Goal: Find contact information: Find contact information

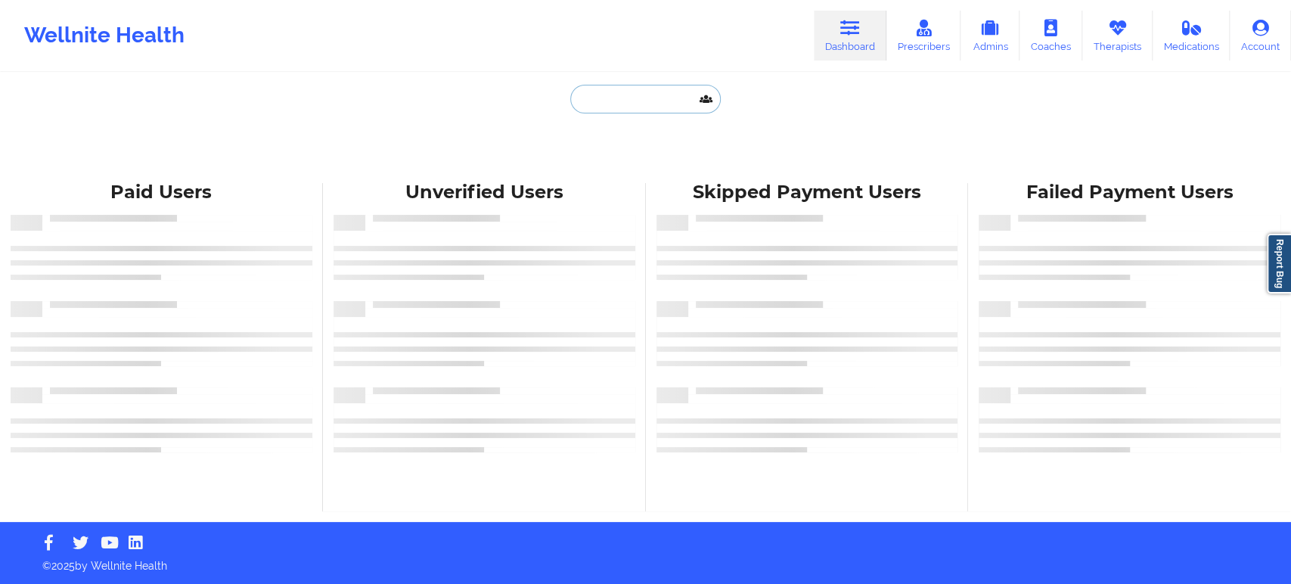
click at [642, 107] on input "text" at bounding box center [645, 99] width 150 height 29
paste input "[EMAIL_ADDRESS][DOMAIN_NAME]"
type input "tr428s@aol.com"
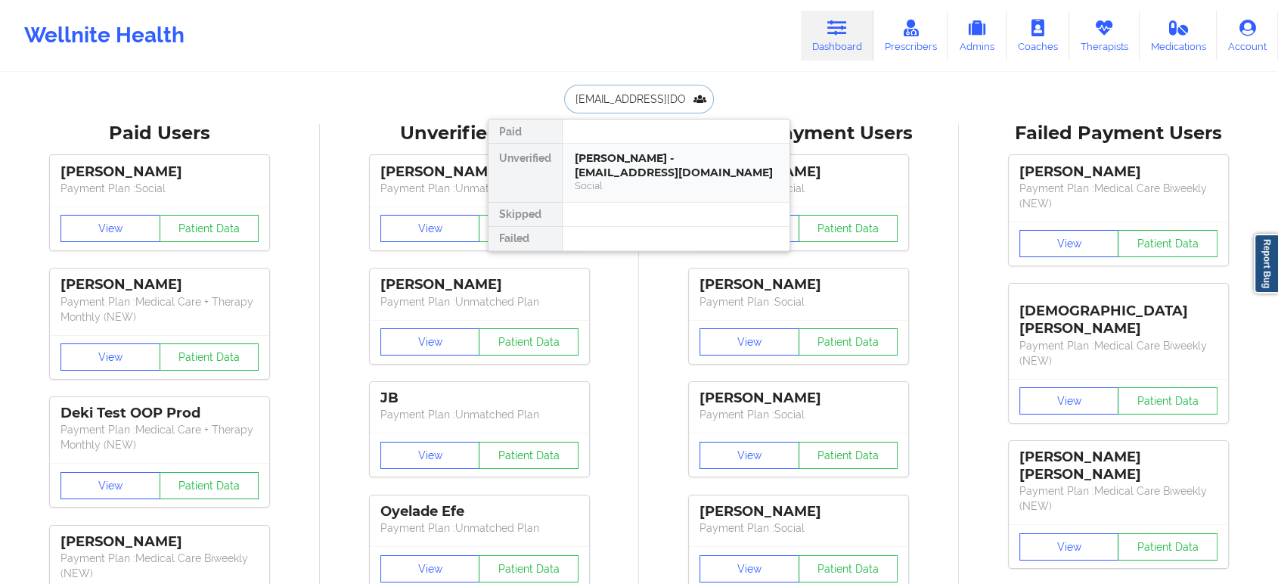
click at [702, 162] on div "TASHA SIMMS - tr428s@aol.com" at bounding box center [676, 165] width 203 height 28
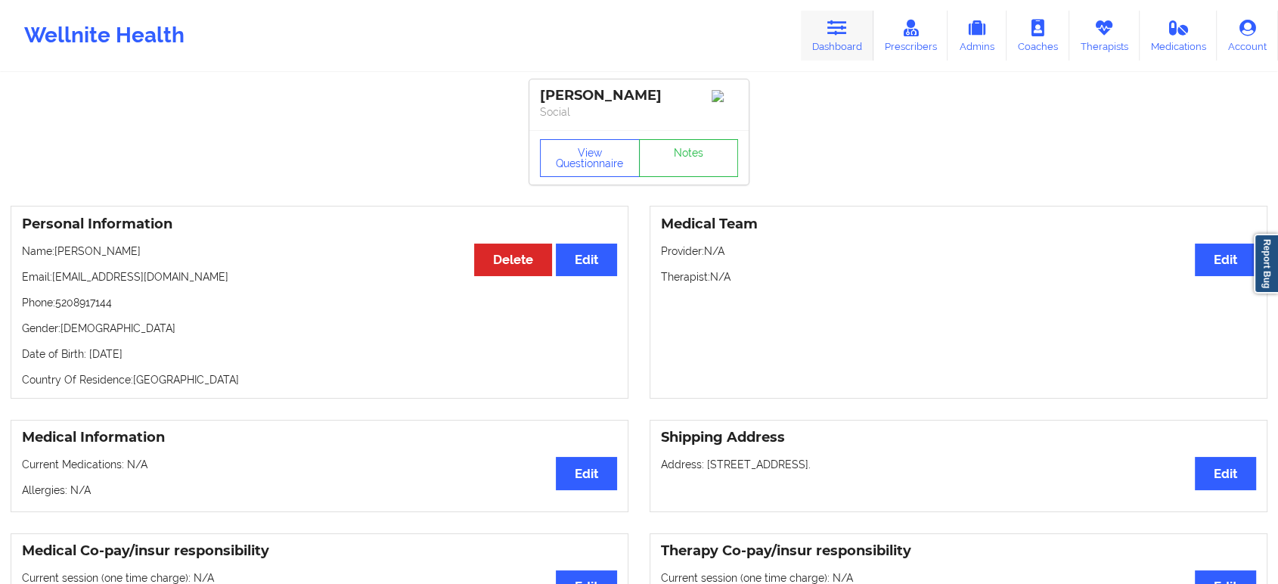
click at [822, 39] on link "Dashboard" at bounding box center [837, 36] width 73 height 50
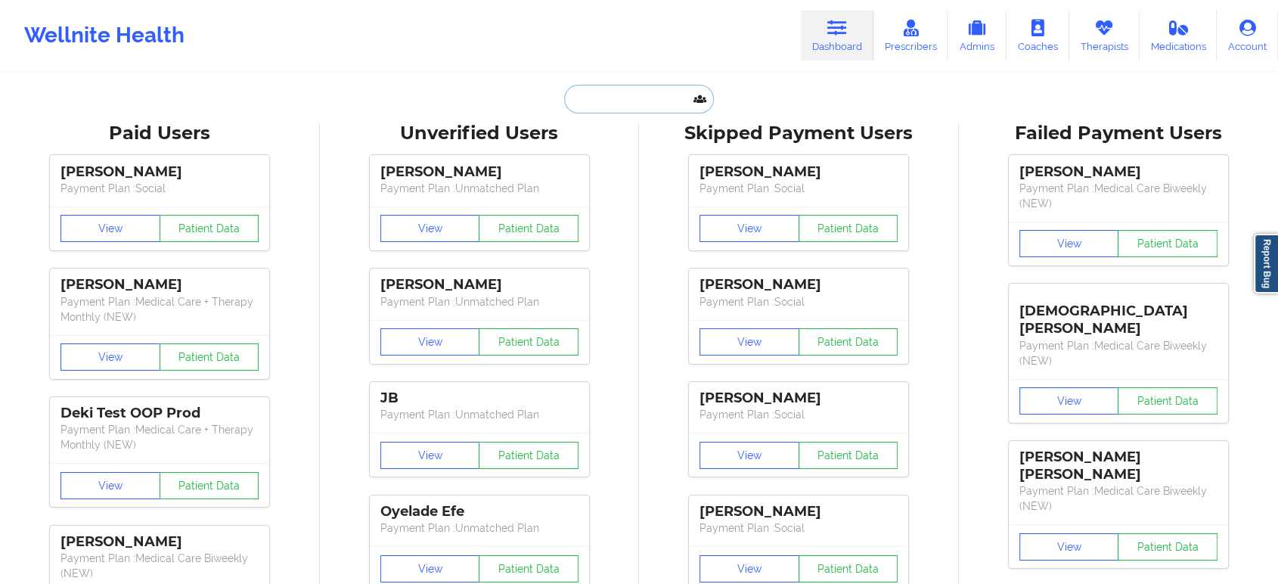
click at [645, 108] on input "text" at bounding box center [639, 99] width 150 height 29
paste input "tasha_simms@outlook.com,"
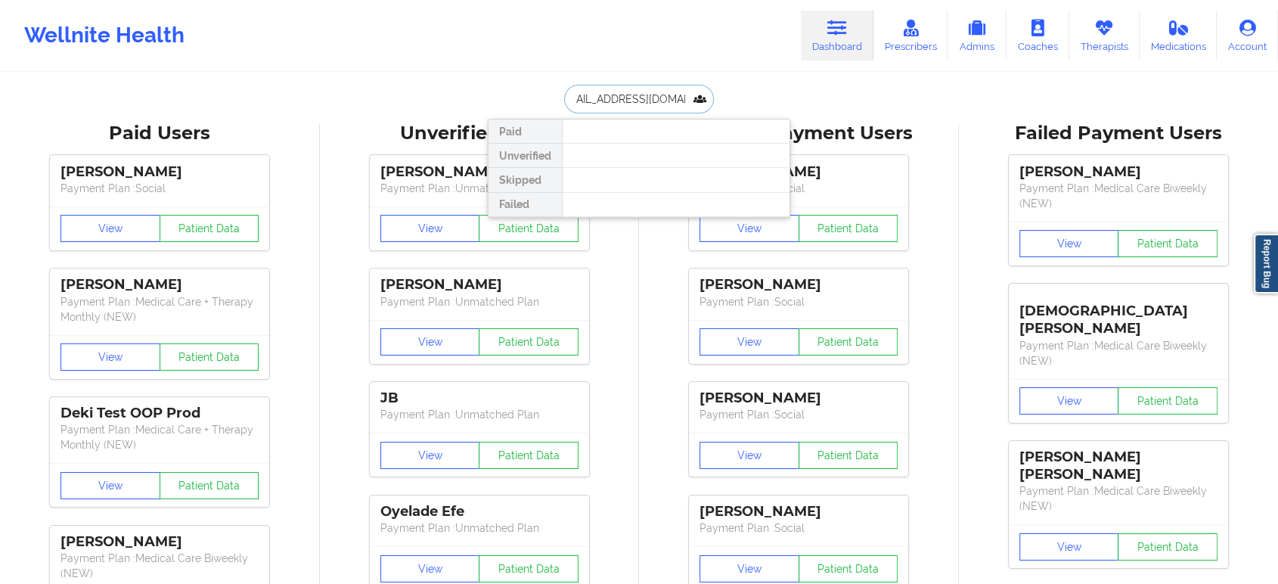
type input "tasha_simms@outlook.com"
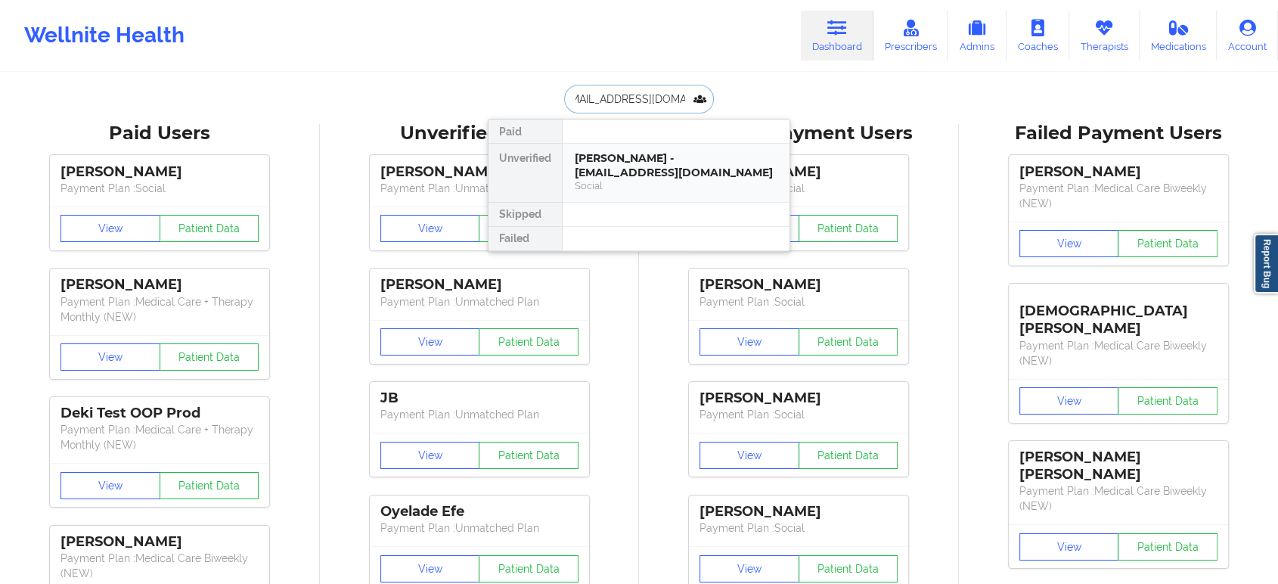
click at [681, 165] on div "TASHA SIMMS - tasha_simms@outlook.com" at bounding box center [676, 165] width 203 height 28
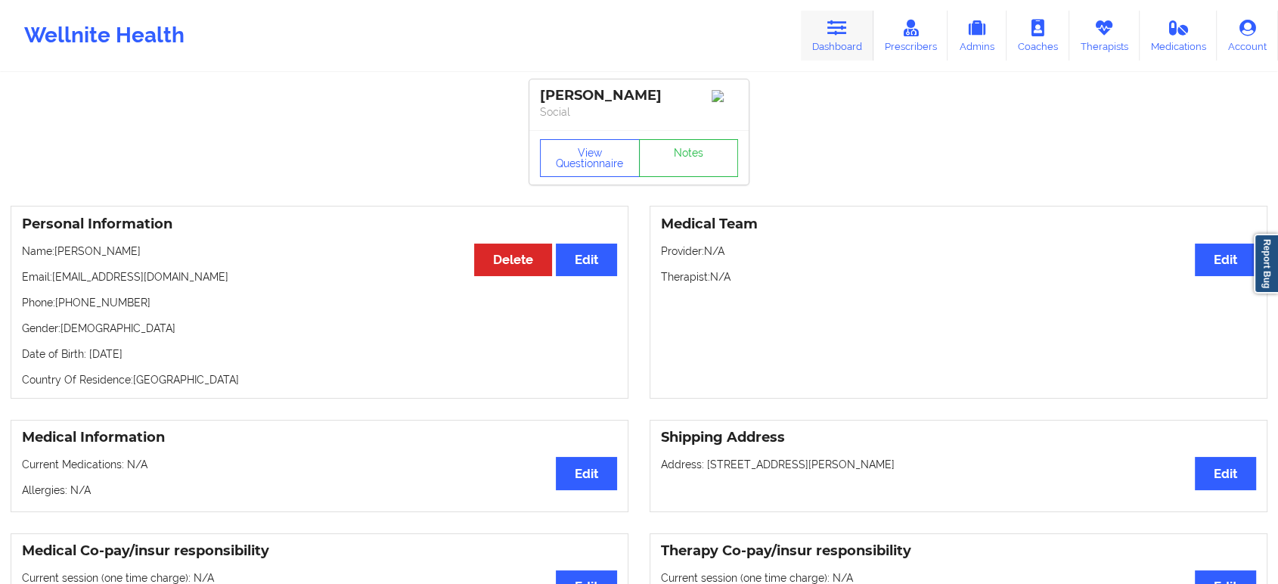
click at [839, 20] on icon at bounding box center [837, 28] width 20 height 17
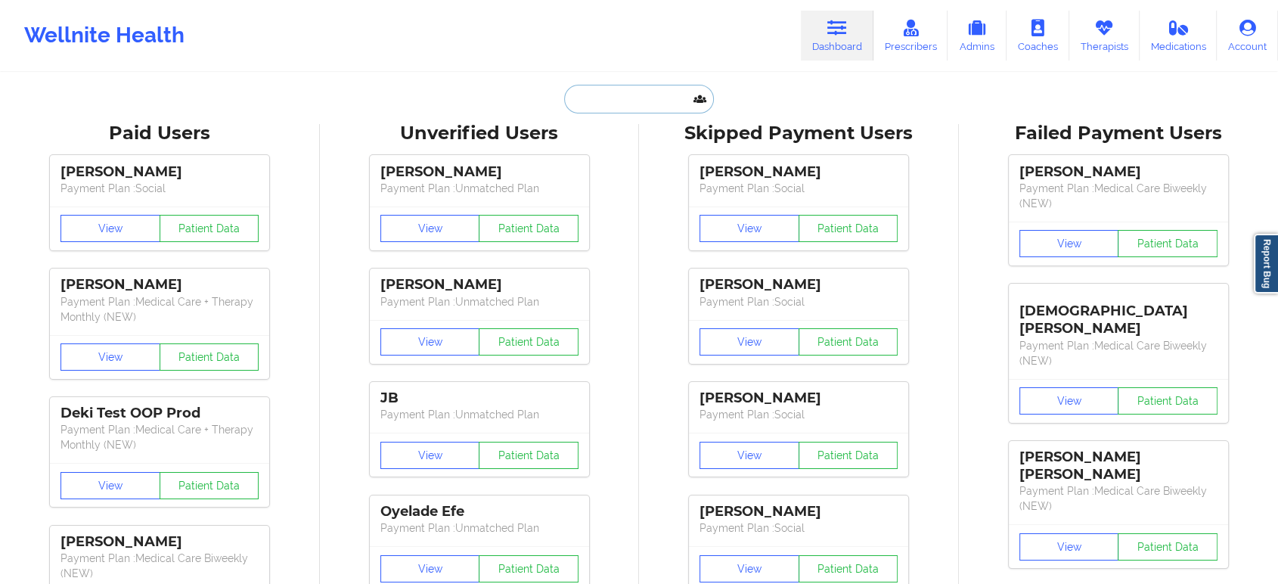
click at [613, 104] on input "text" at bounding box center [639, 99] width 150 height 29
paste input "tsimmssymmetry@gmail.com"
type input "tsimmssymmetry@gmail.com"
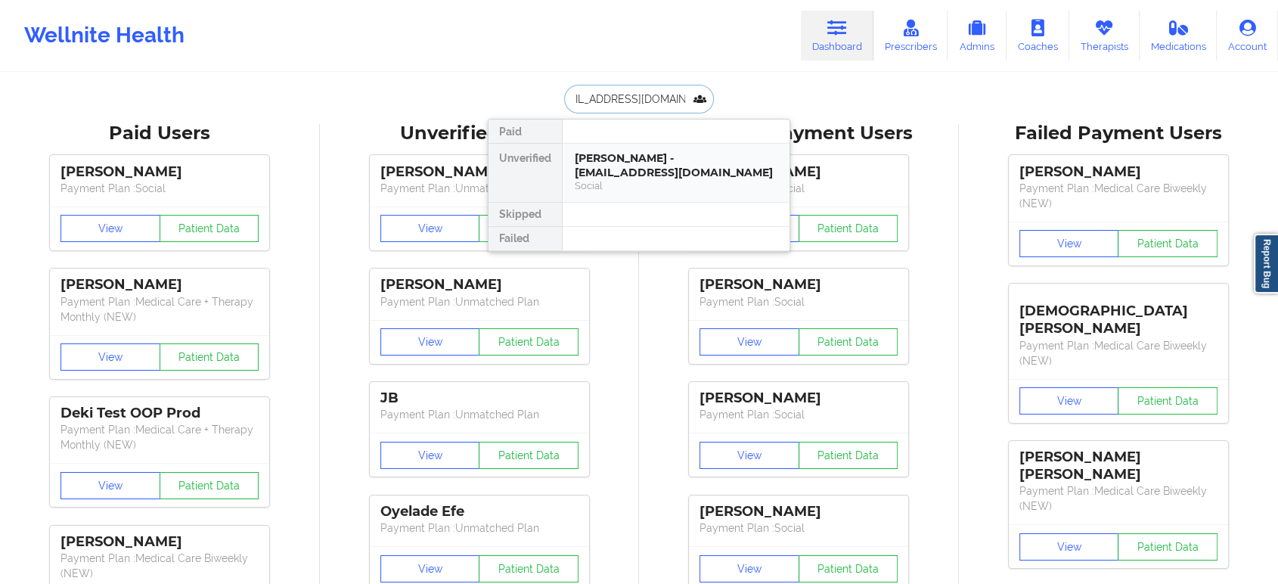
click at [711, 192] on div "TASHA SIMMS - tsimmssymmetry@gmail.com Social" at bounding box center [676, 173] width 227 height 58
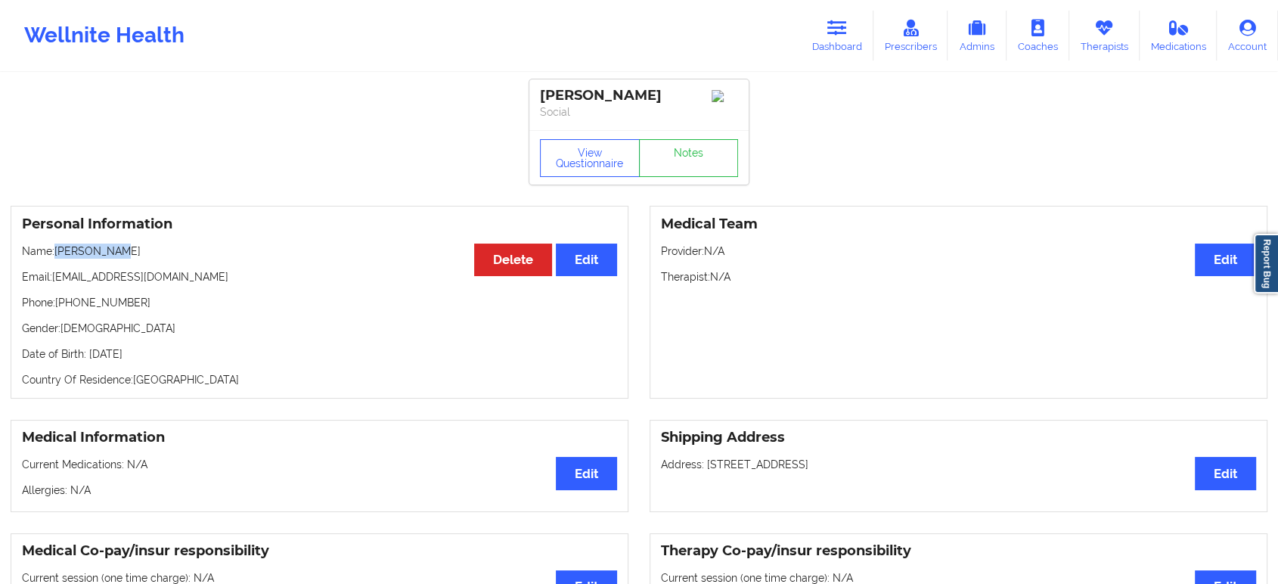
drag, startPoint x: 150, startPoint y: 258, endPoint x: 73, endPoint y: 259, distance: 77.1
click at [57, 253] on p "Name: TASHA SIMMS" at bounding box center [319, 250] width 595 height 15
copy p "TASHA SIMMS"
click at [840, 28] on icon at bounding box center [837, 28] width 20 height 17
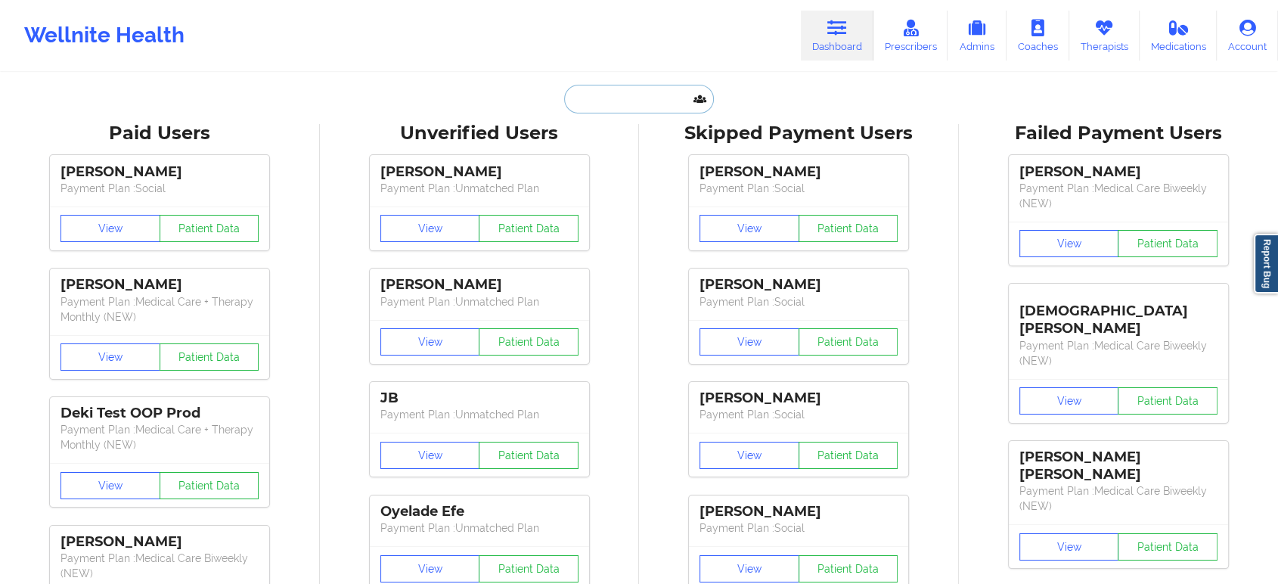
click at [680, 95] on input "text" at bounding box center [639, 99] width 150 height 29
paste input "robynmcdaniel9@gmail.com"
type input "robynmcdaniel9@gmail.com"
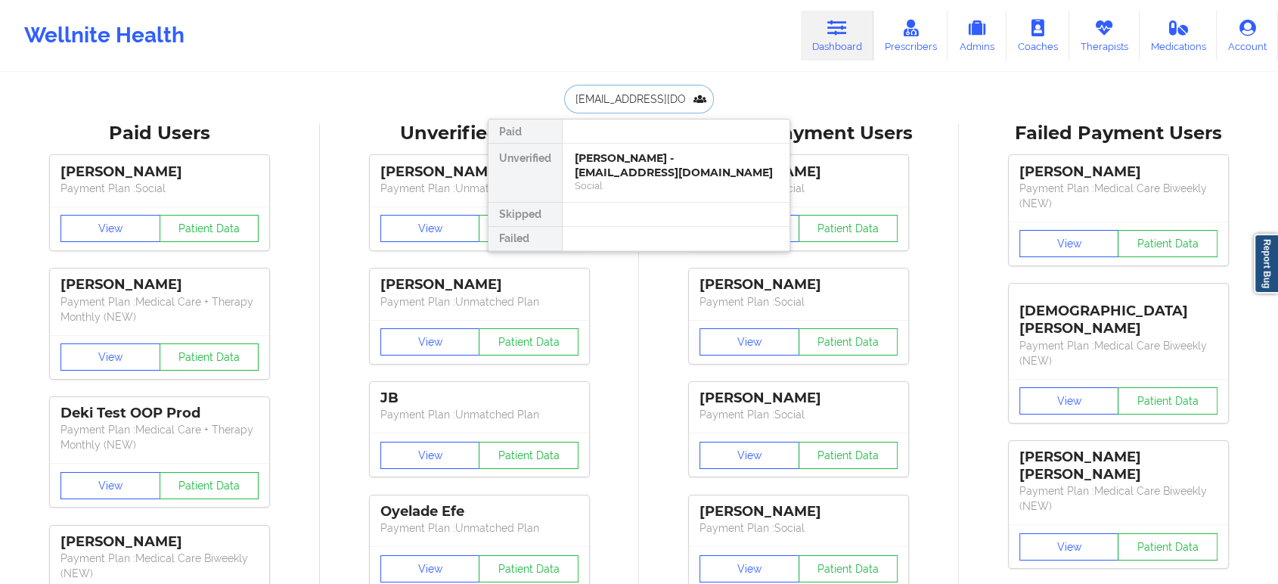
scroll to position [0, 21]
click at [647, 176] on div "Robyn Mcdaniel - robynmcdaniel9@gmail.com" at bounding box center [676, 165] width 203 height 28
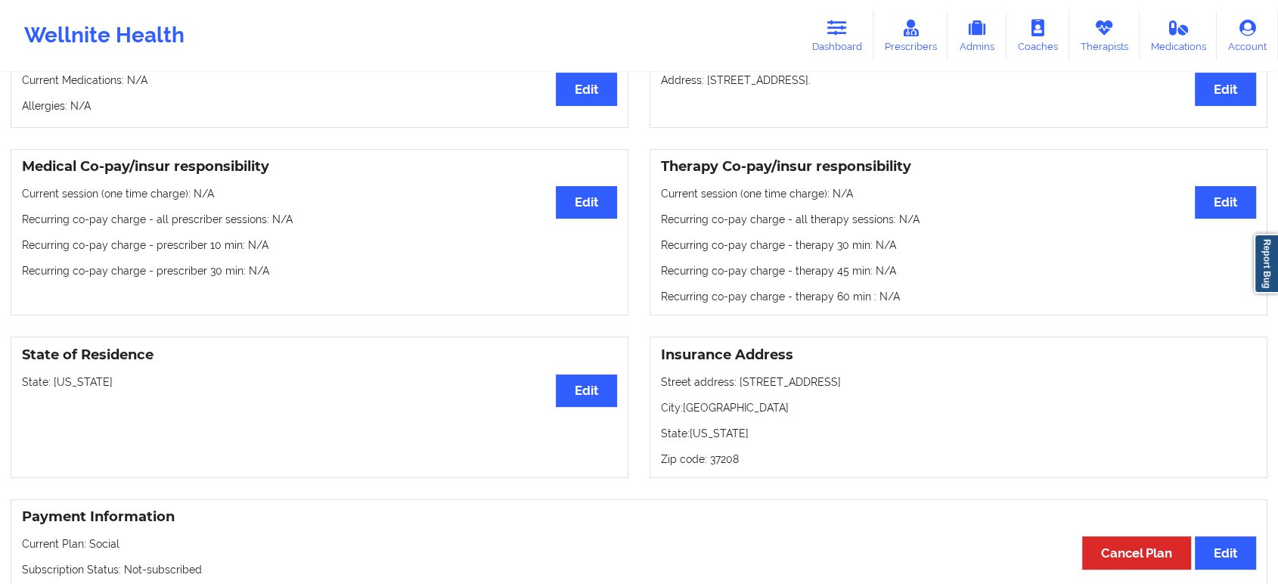
scroll to position [755, 0]
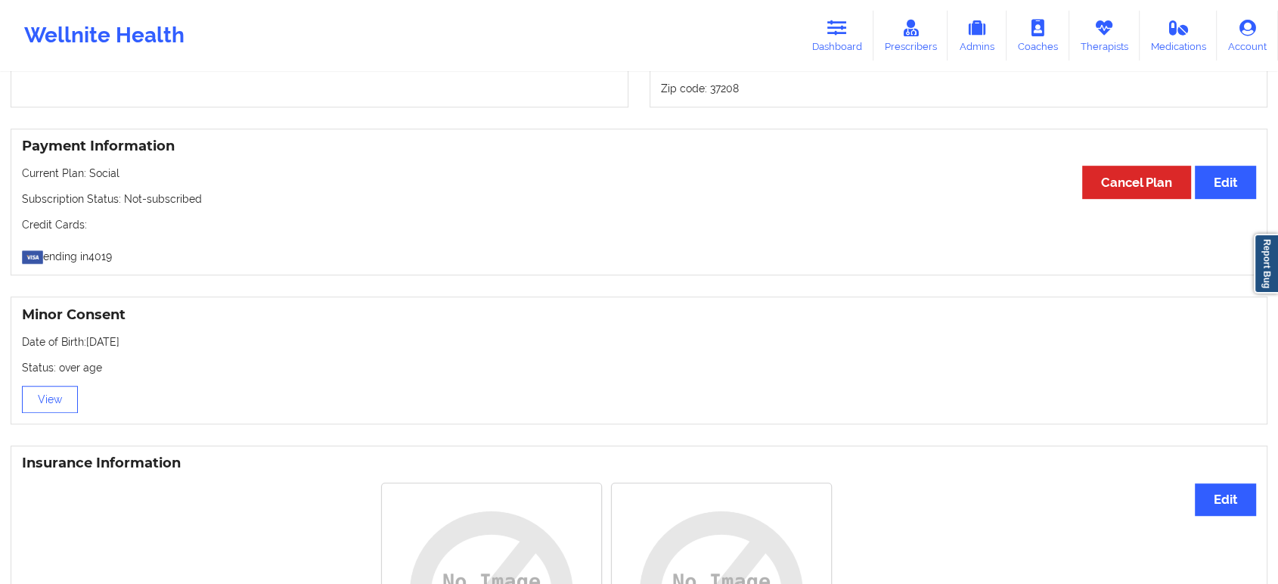
drag, startPoint x: 408, startPoint y: 362, endPoint x: 413, endPoint y: 335, distance: 27.6
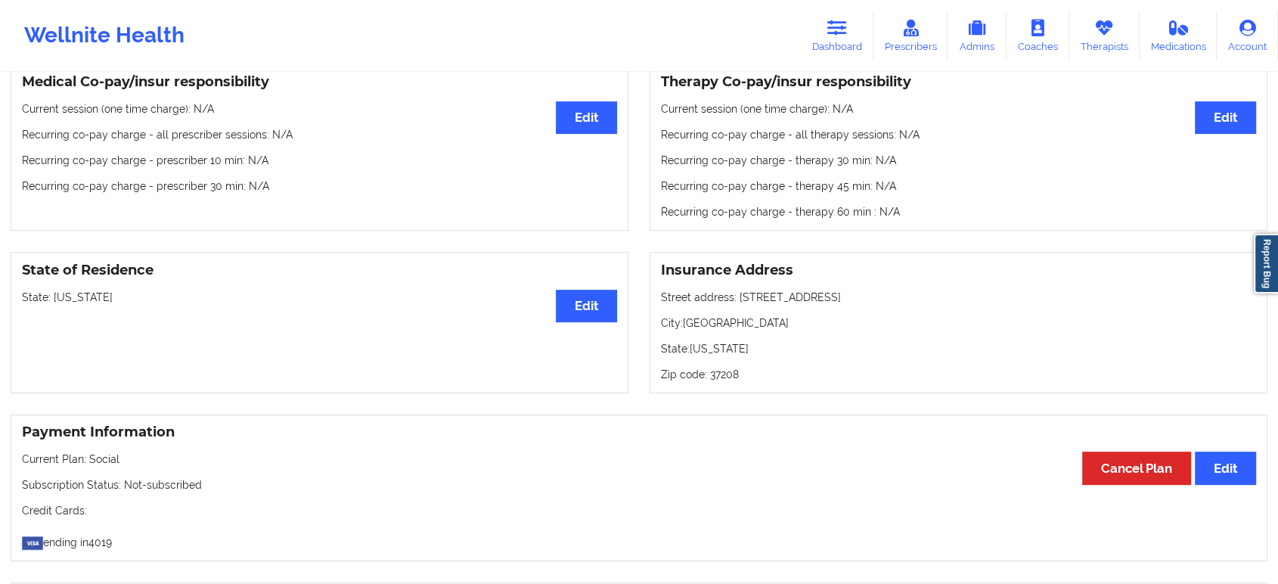
scroll to position [0, 0]
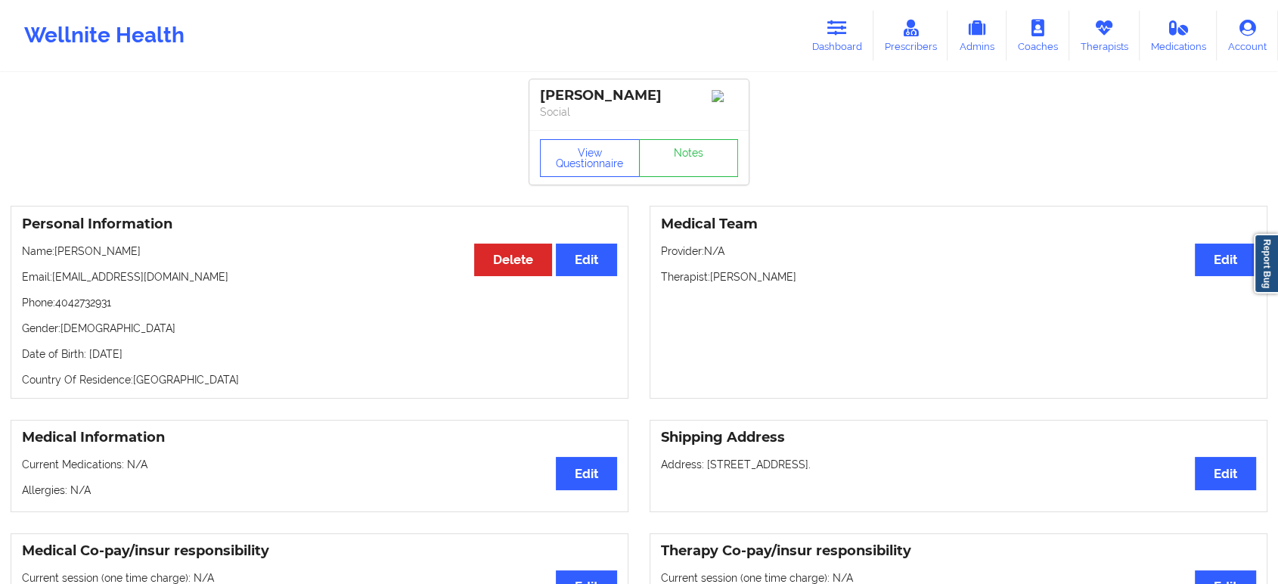
drag, startPoint x: 144, startPoint y: 254, endPoint x: 58, endPoint y: 250, distance: 86.3
click at [58, 250] on p "Name: Robyn Mcdaniel" at bounding box center [319, 250] width 595 height 15
copy p "Robyn Mcdaniel"
click at [360, 256] on p "Name: Robyn Mcdaniel" at bounding box center [319, 250] width 595 height 15
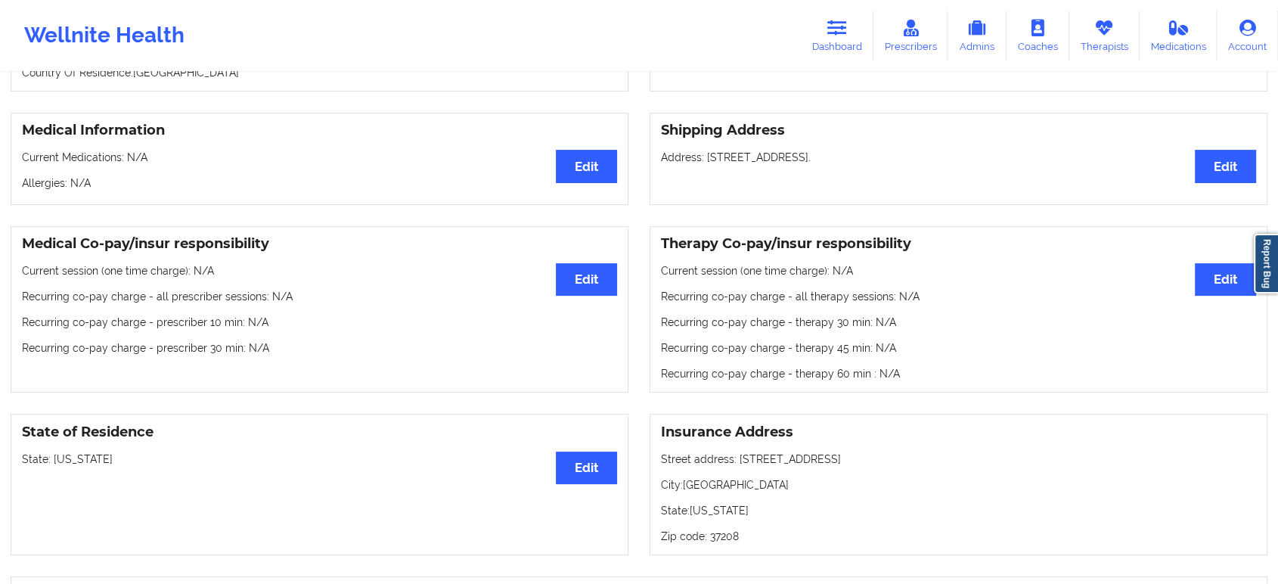
scroll to position [336, 0]
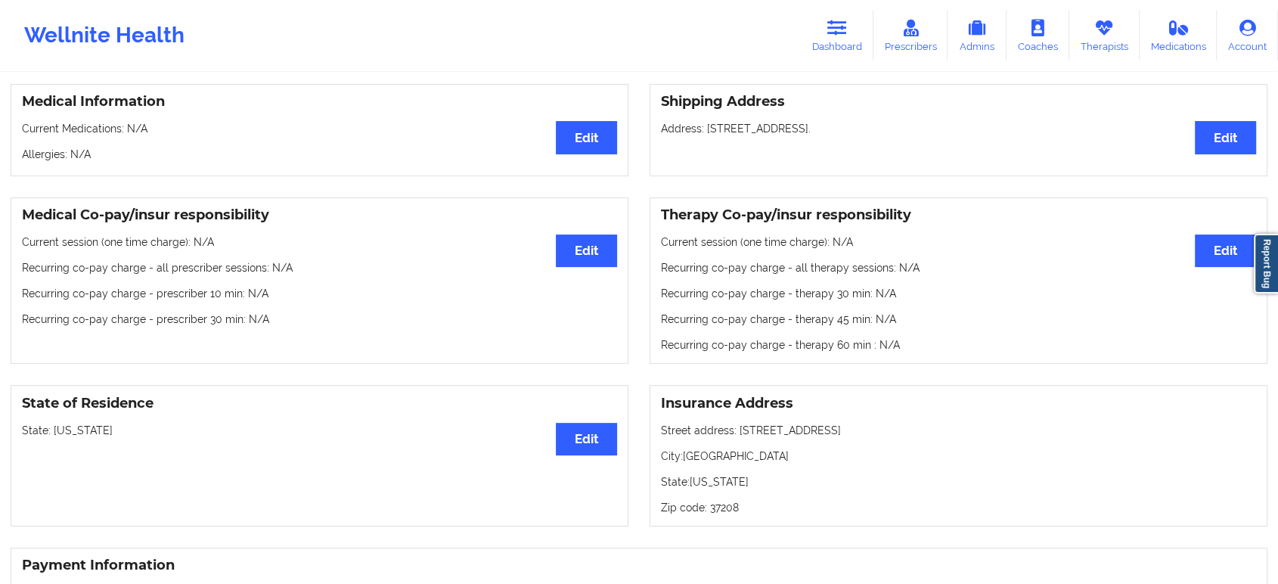
click at [92, 430] on p "State: Tennessee" at bounding box center [319, 430] width 595 height 15
copy p "[US_STATE]"
click at [841, 35] on icon at bounding box center [837, 28] width 20 height 17
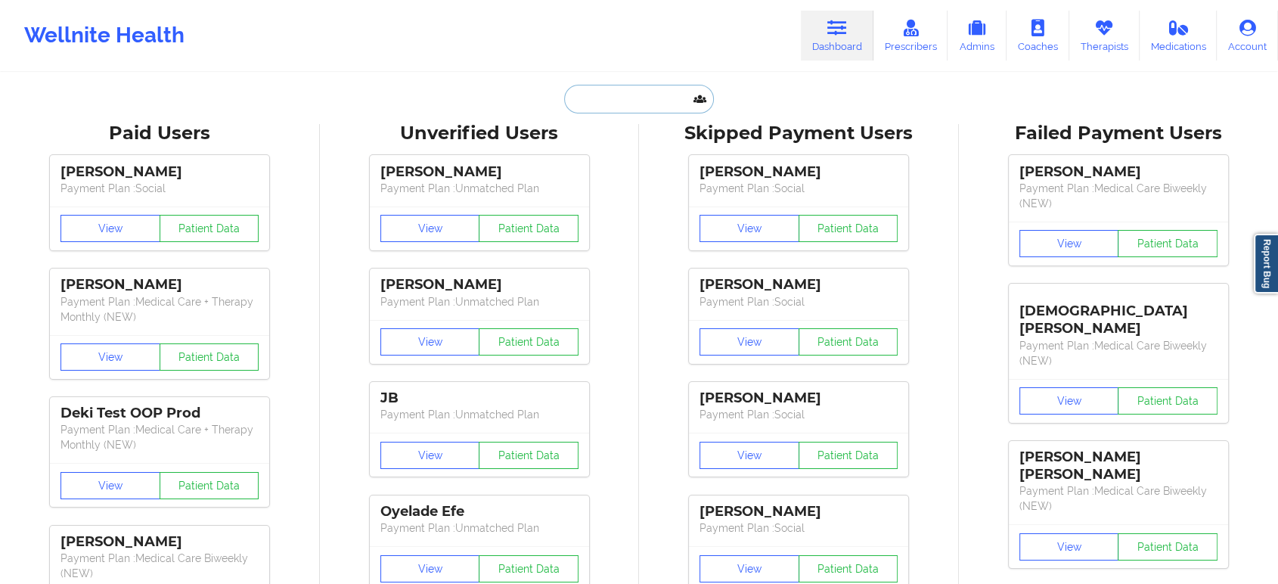
click at [654, 109] on input "text" at bounding box center [639, 99] width 150 height 29
paste input "andmason311@gmail.com"
type input "andmason311@gmail.com"
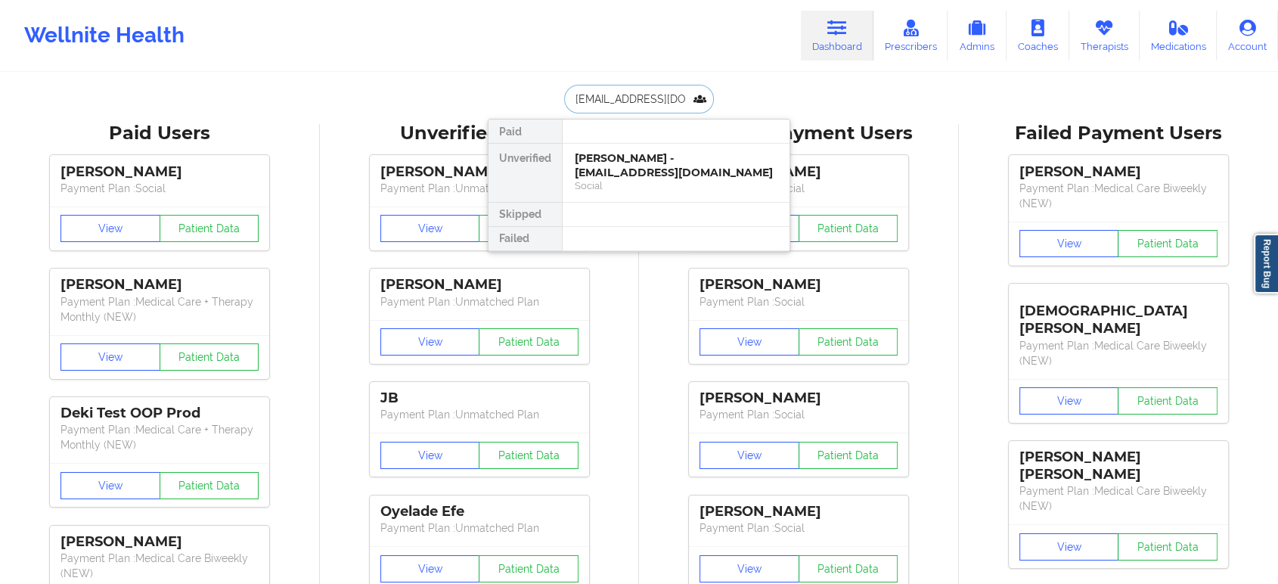
scroll to position [0, 8]
click at [645, 156] on div "Andy Mason - andmason311@gmail.com" at bounding box center [676, 165] width 203 height 28
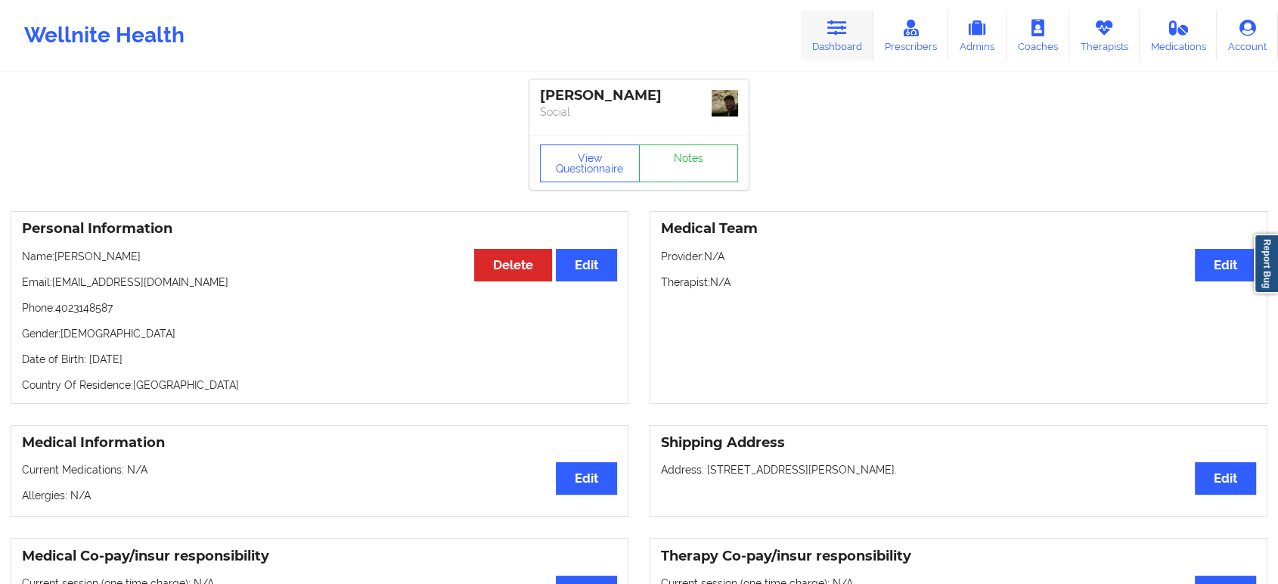
click at [847, 17] on link "Dashboard" at bounding box center [837, 36] width 73 height 50
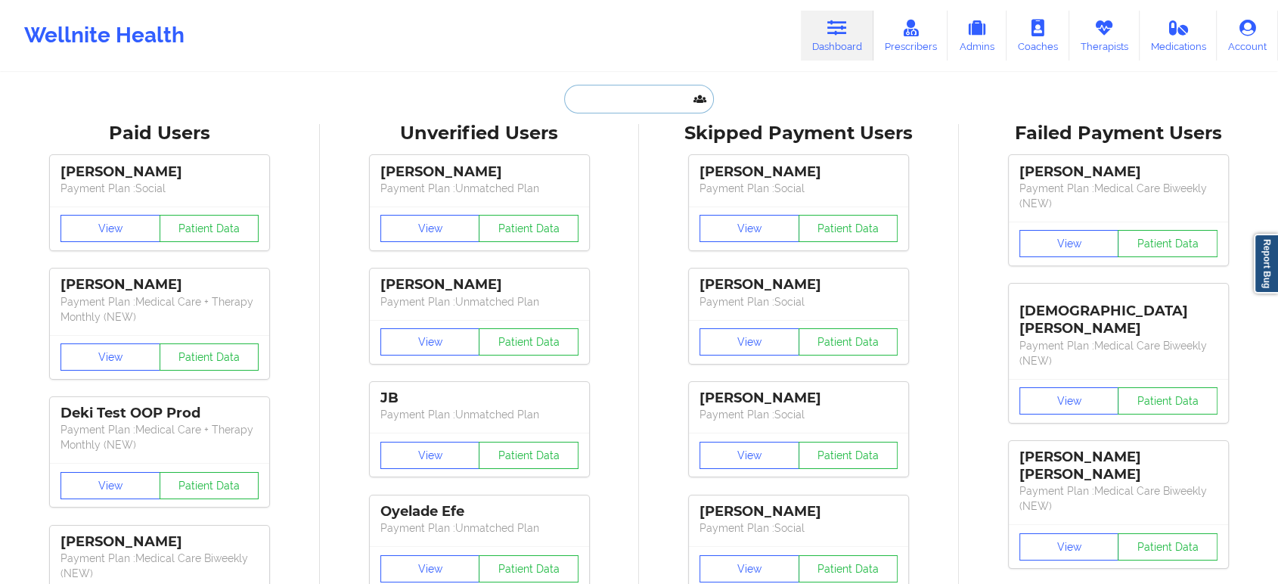
click at [623, 91] on input "text" at bounding box center [639, 99] width 150 height 29
paste input "tallibryant44@gmail.com"
type input "tallibryant44@gmail.com"
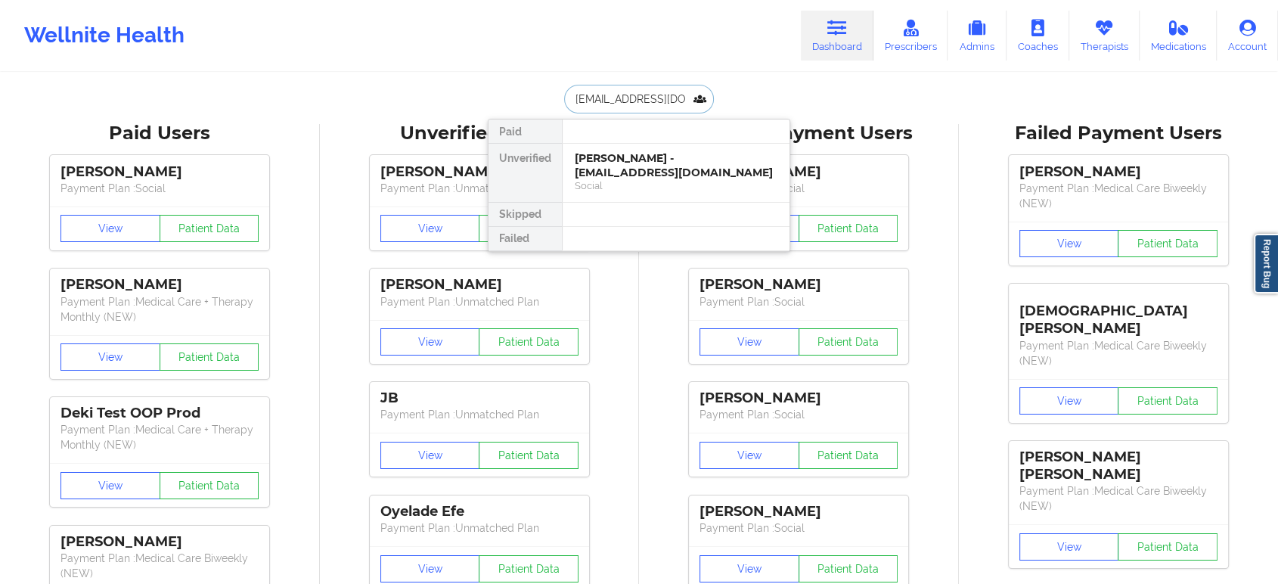
scroll to position [0, 2]
click at [640, 168] on div "Talli Bryant - tallibryant44@gmail.com" at bounding box center [676, 165] width 203 height 28
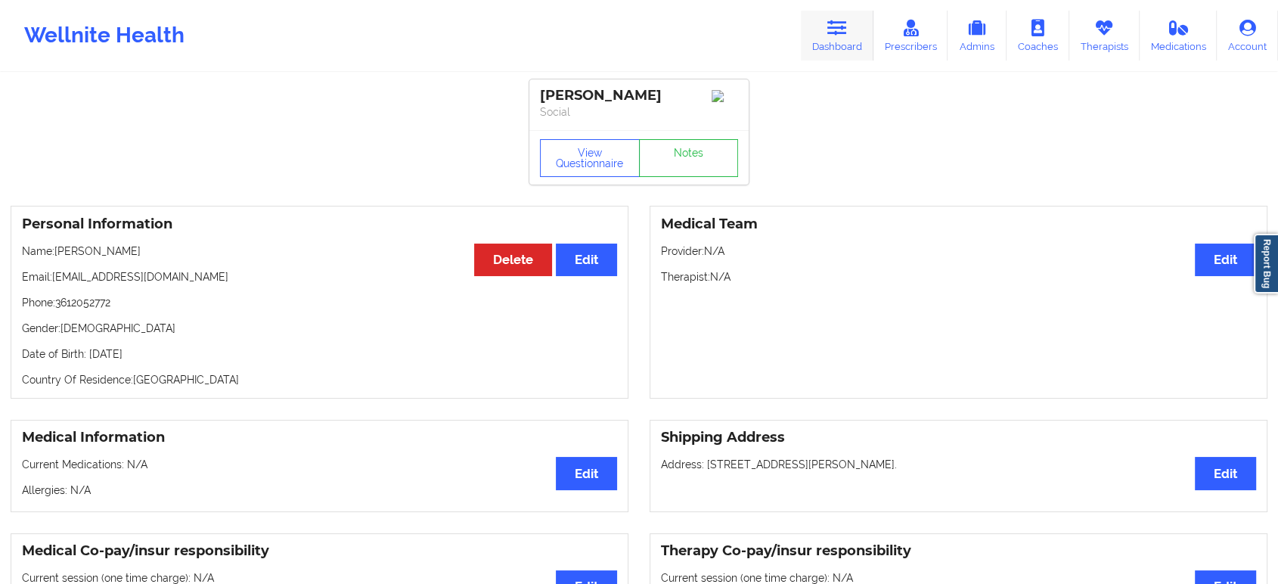
click at [823, 28] on link "Dashboard" at bounding box center [837, 36] width 73 height 50
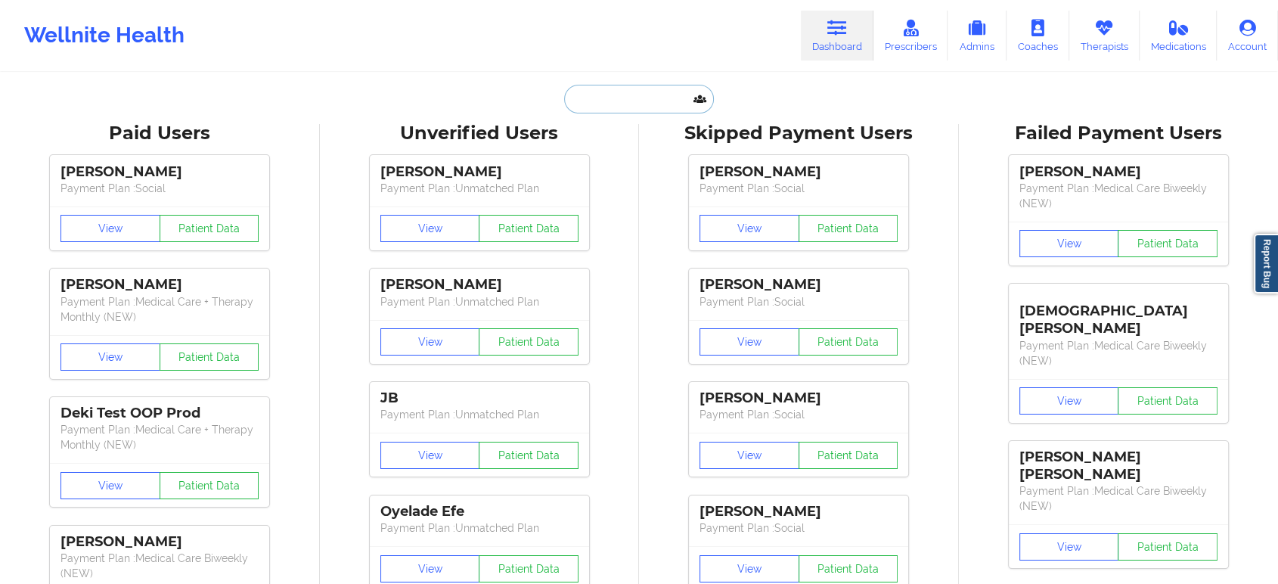
click at [620, 99] on input "text" at bounding box center [639, 99] width 150 height 29
paste input "April Soil"
type input "April Soil"
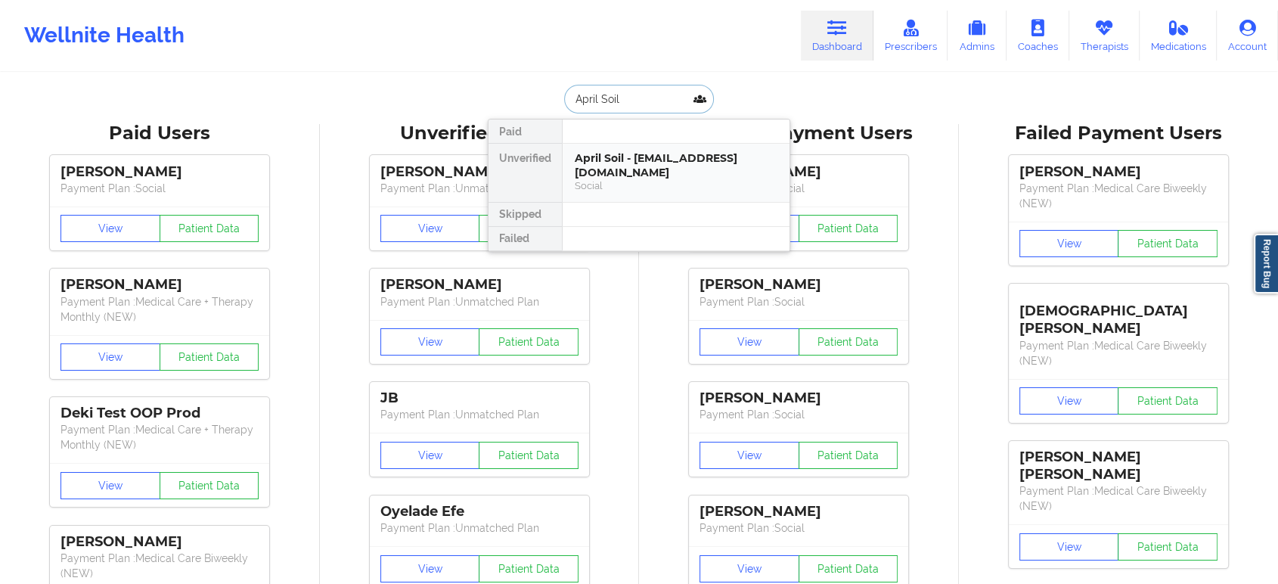
click at [629, 179] on div "Social" at bounding box center [676, 185] width 203 height 13
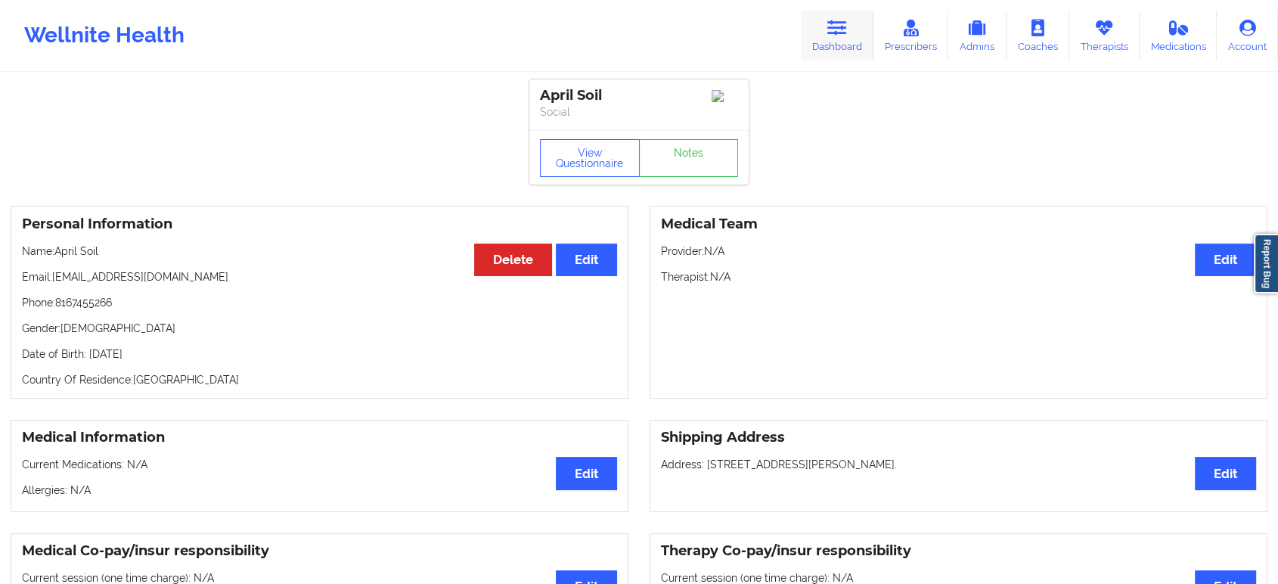
click at [853, 35] on link "Dashboard" at bounding box center [837, 36] width 73 height 50
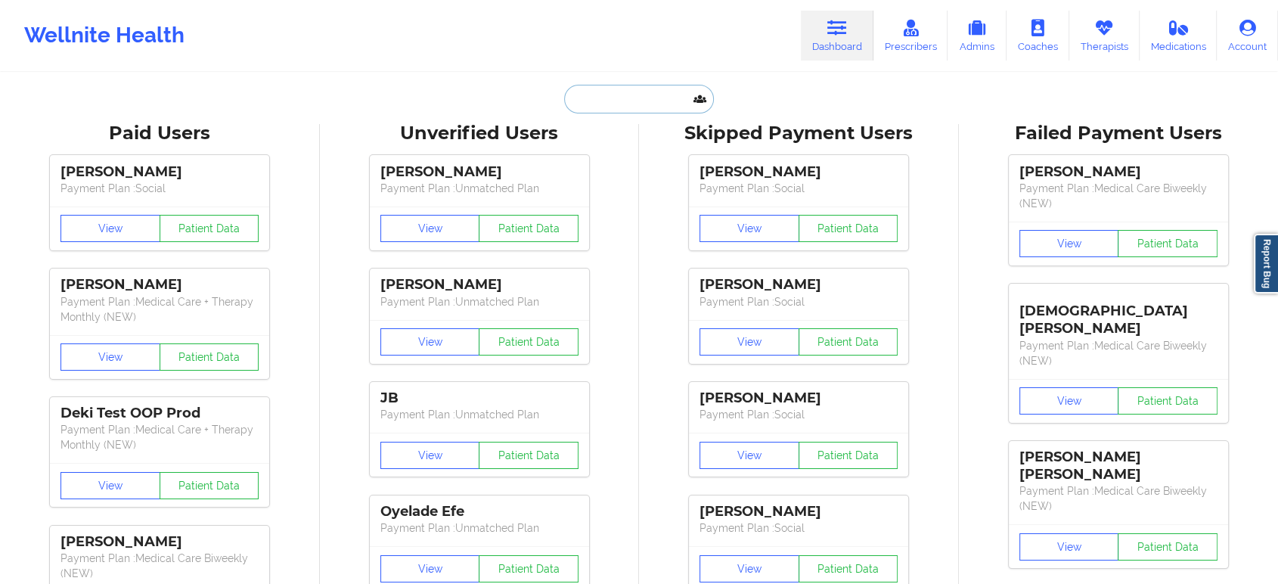
click at [671, 95] on input "text" at bounding box center [639, 99] width 150 height 29
paste input "Chase Bob"
type input "Chase Bob"
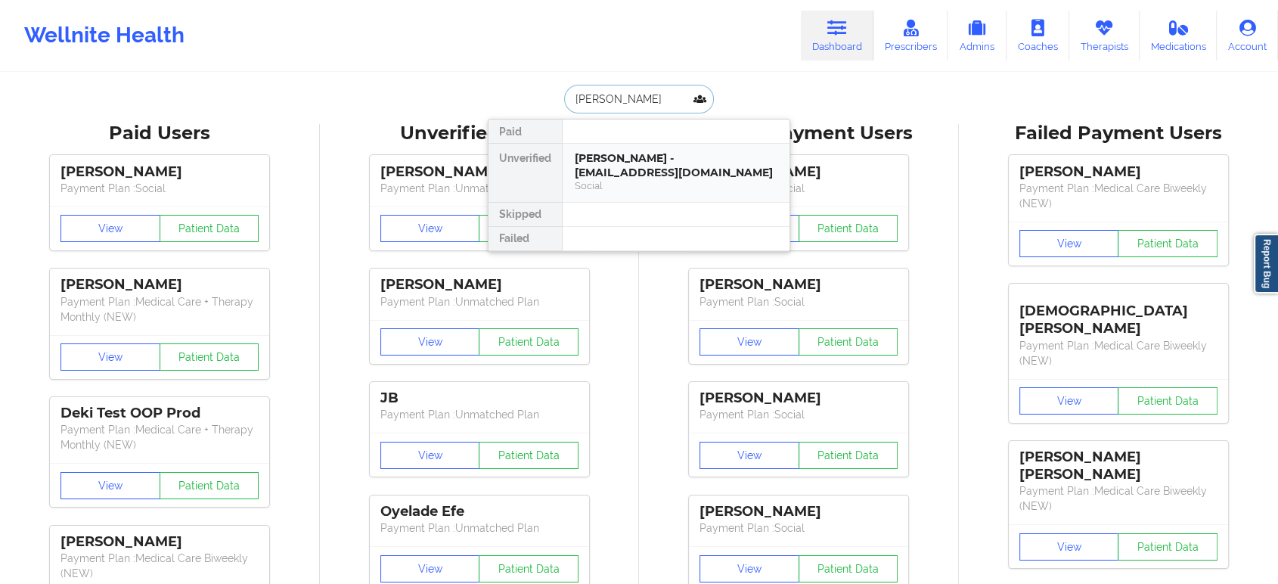
click at [659, 166] on div "Chase Bob - cbob27@secondbaptistschool.org" at bounding box center [676, 165] width 203 height 28
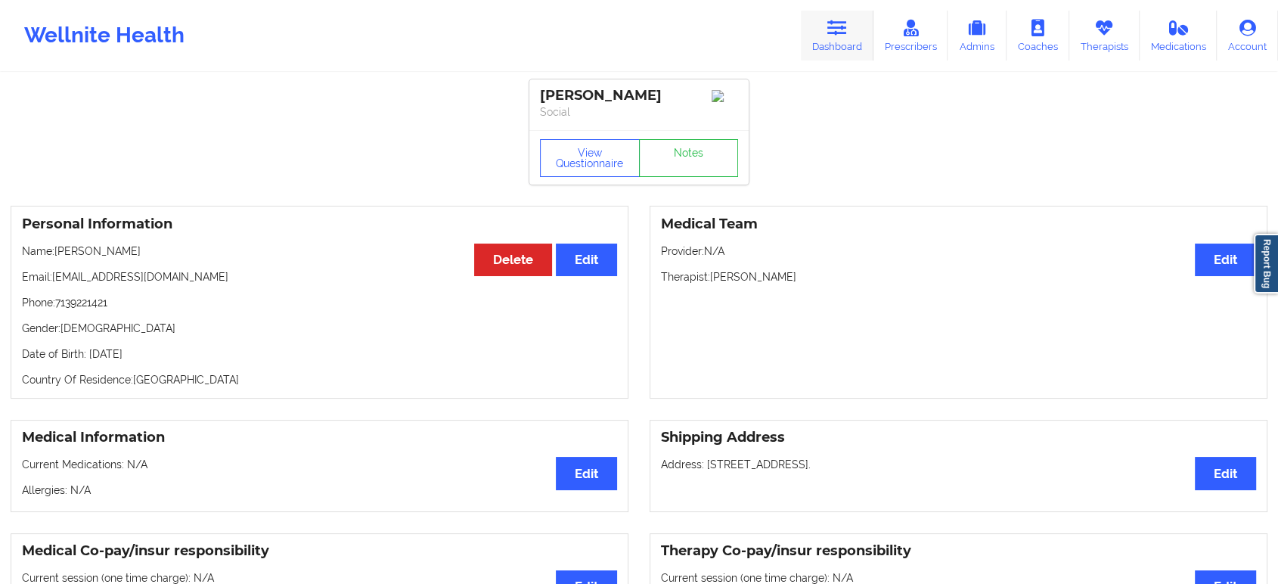
click at [823, 32] on link "Dashboard" at bounding box center [837, 36] width 73 height 50
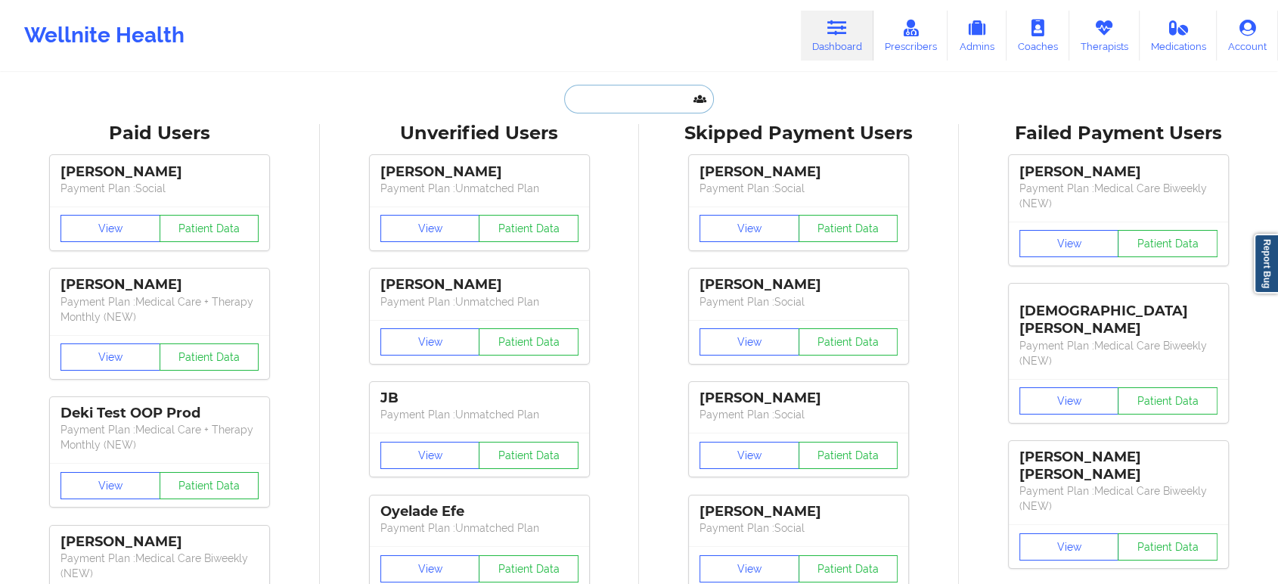
click at [649, 101] on input "text" at bounding box center [639, 99] width 150 height 29
paste input "Krista Alsobrooks"
type input "Krista Alsobrooks"
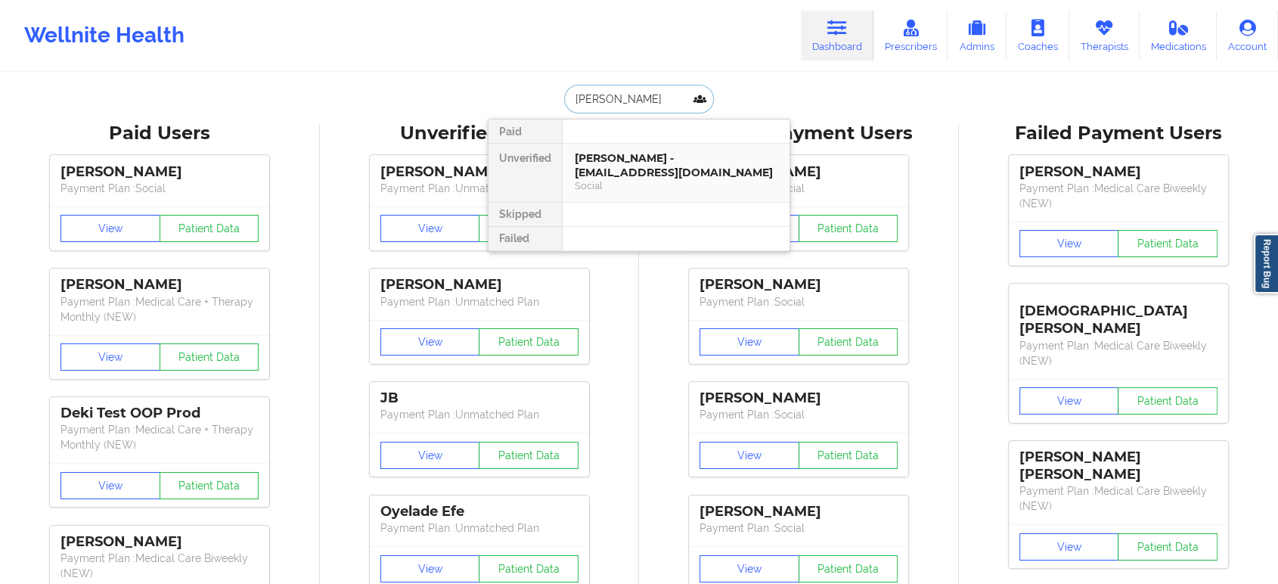
click at [644, 172] on div "Krista Alsobrooks - krilalso@yahoo.com" at bounding box center [676, 165] width 203 height 28
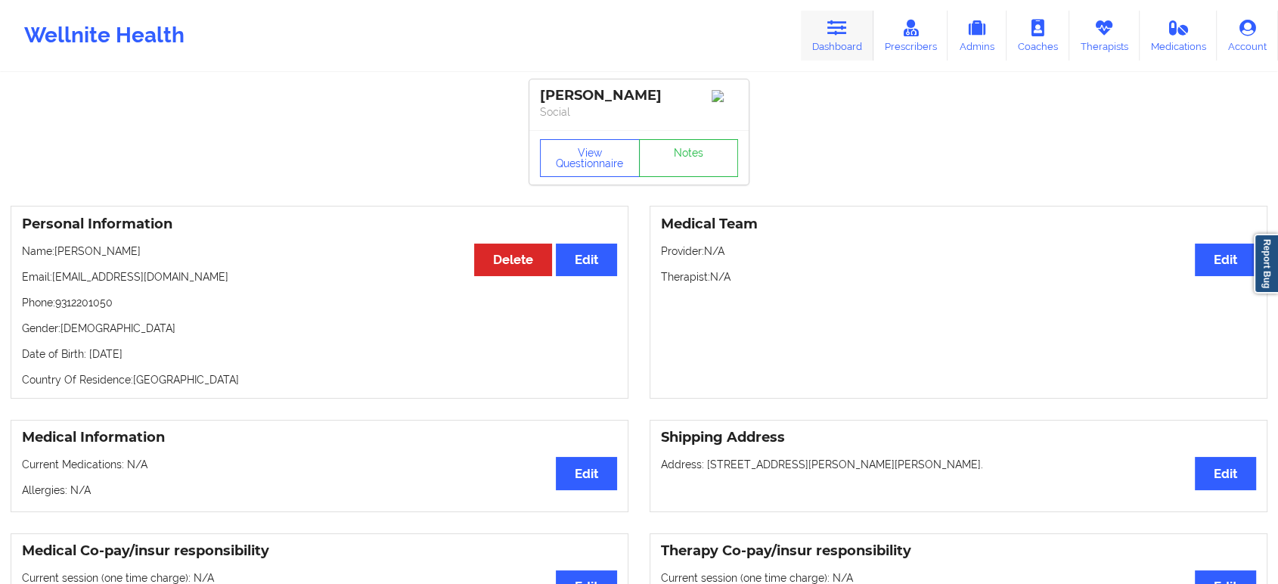
click at [839, 36] on icon at bounding box center [837, 28] width 20 height 17
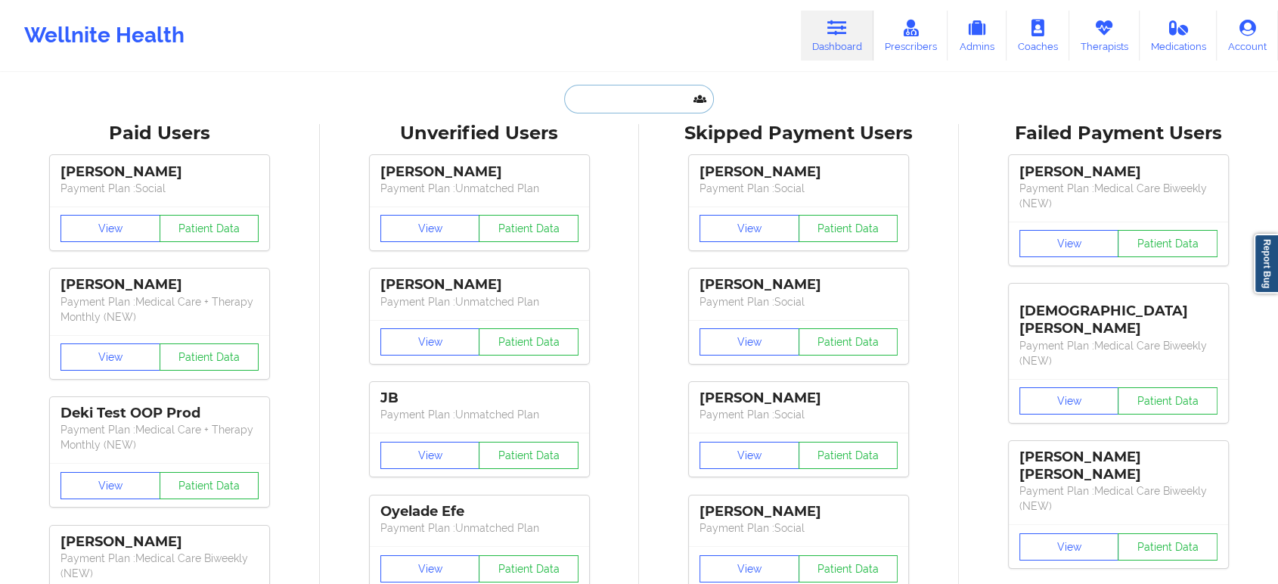
click at [639, 105] on input "text" at bounding box center [639, 99] width 150 height 29
paste input "tsimmssymmetry@gmail.com"
type input "tsimmssymmetry@gmail.com"
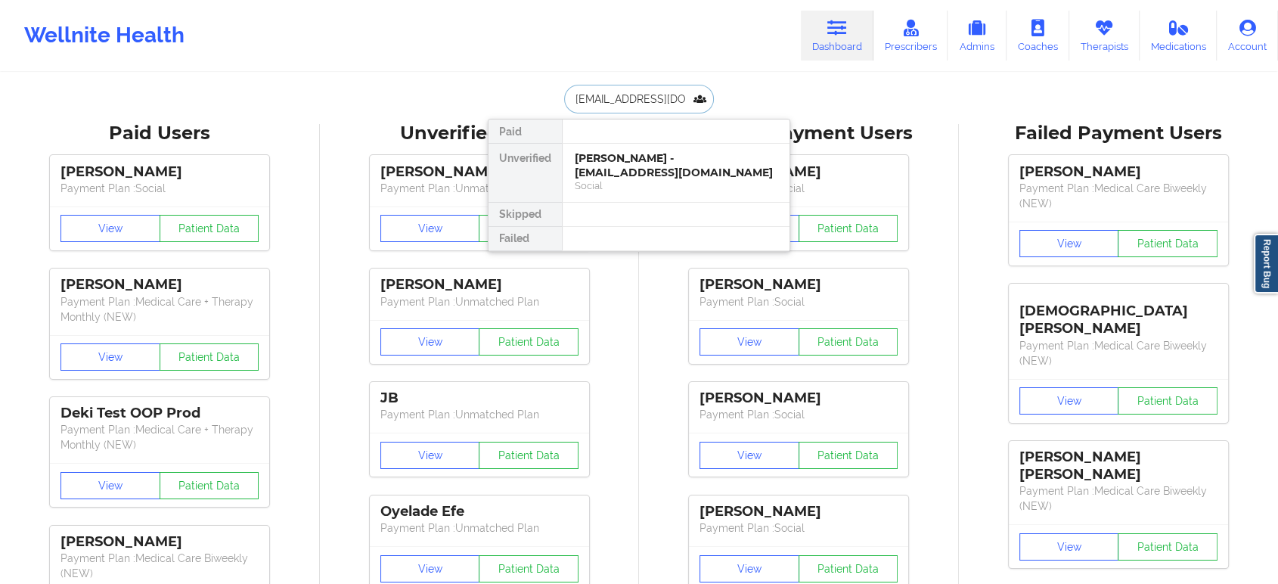
scroll to position [0, 26]
click at [653, 163] on div "TASHA SIMMS - tsimmssymmetry@gmail.com" at bounding box center [676, 165] width 203 height 28
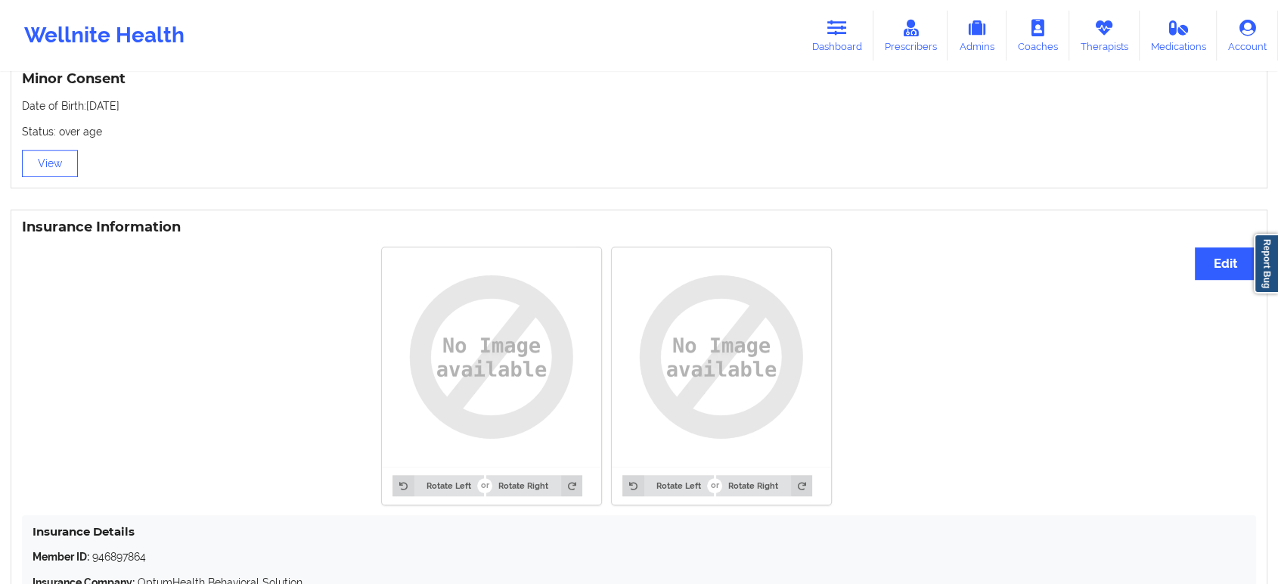
scroll to position [1030, 0]
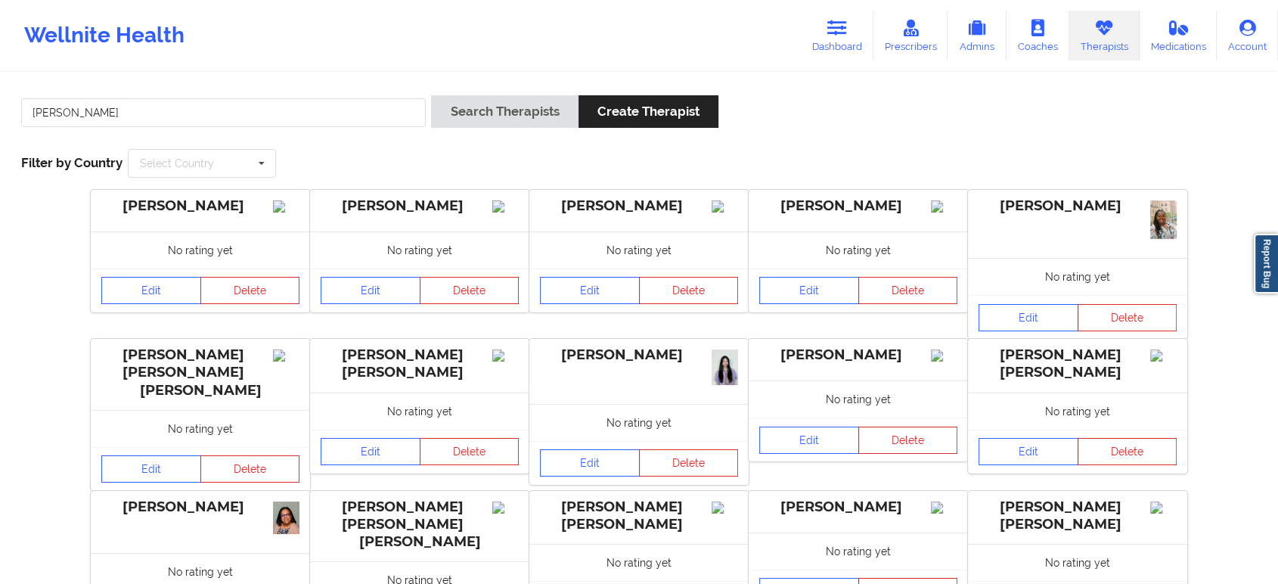
type input "[PERSON_NAME]"
click at [519, 115] on button "Search Therapists" at bounding box center [504, 111] width 147 height 33
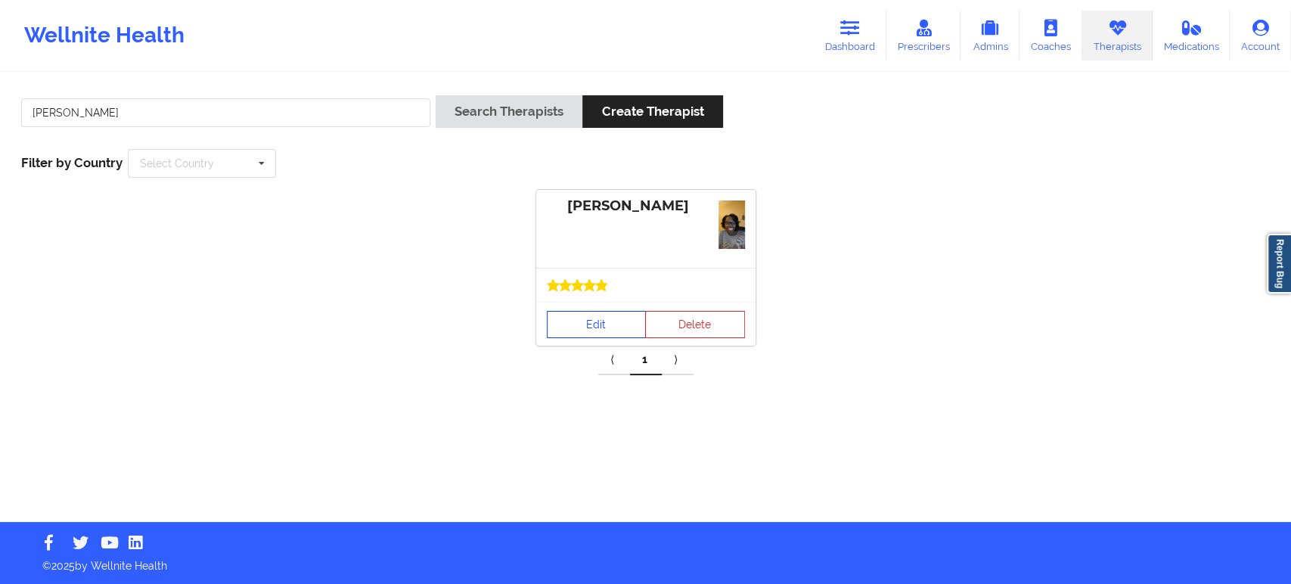
click at [600, 318] on link "Edit" at bounding box center [597, 324] width 100 height 27
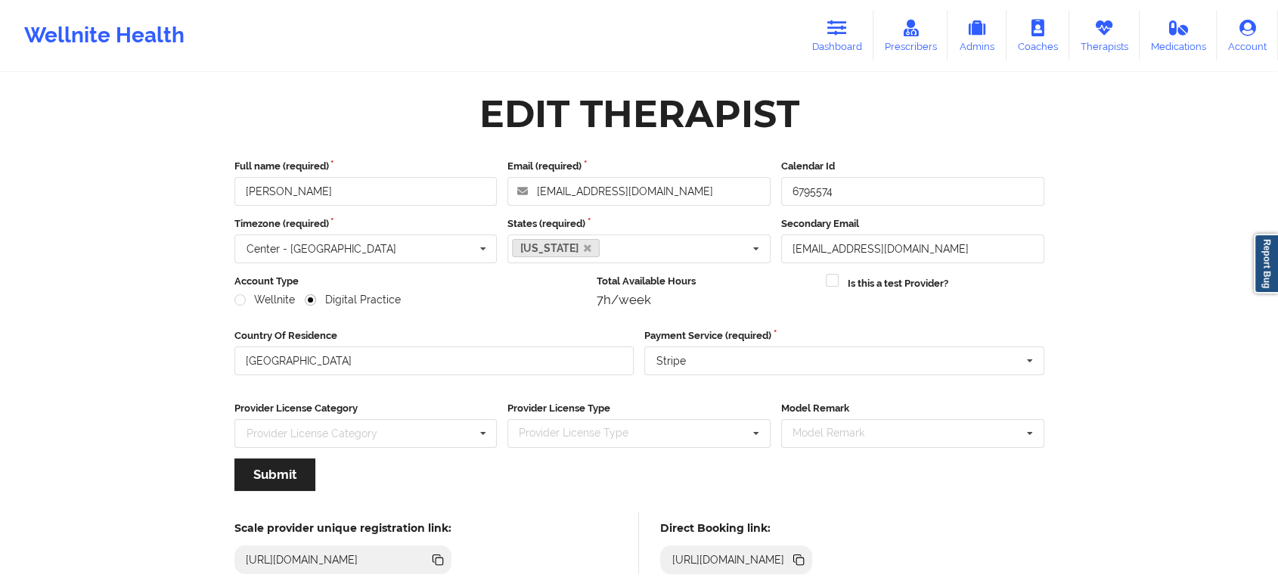
scroll to position [84, 0]
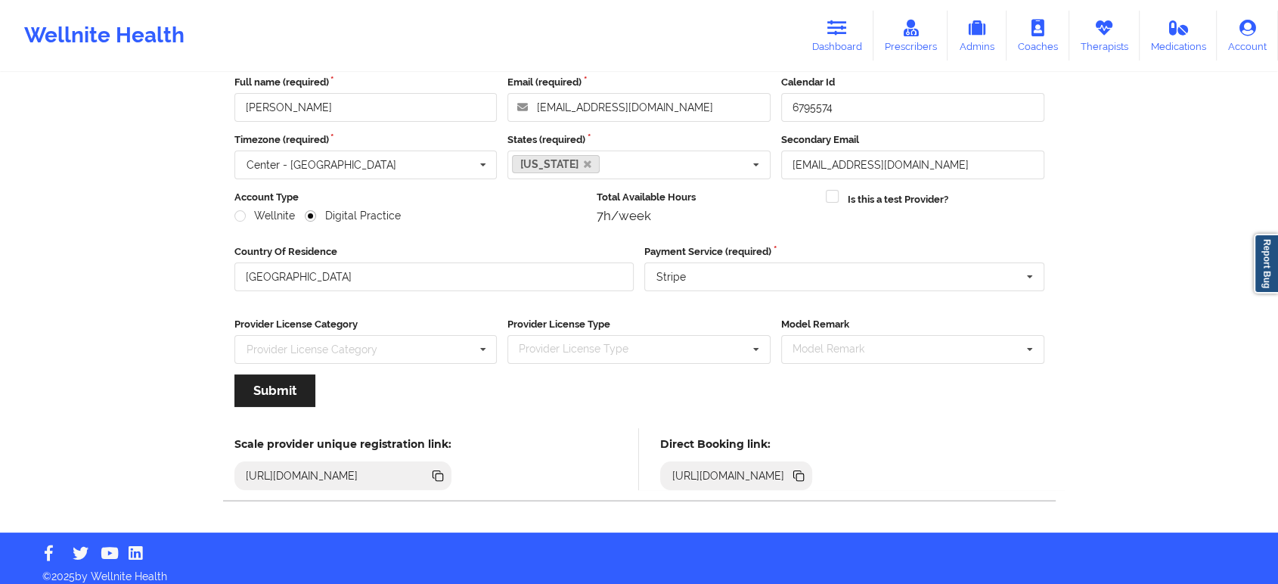
click at [801, 470] on icon at bounding box center [797, 474] width 8 height 8
click at [1119, 35] on link "Therapists" at bounding box center [1104, 36] width 70 height 50
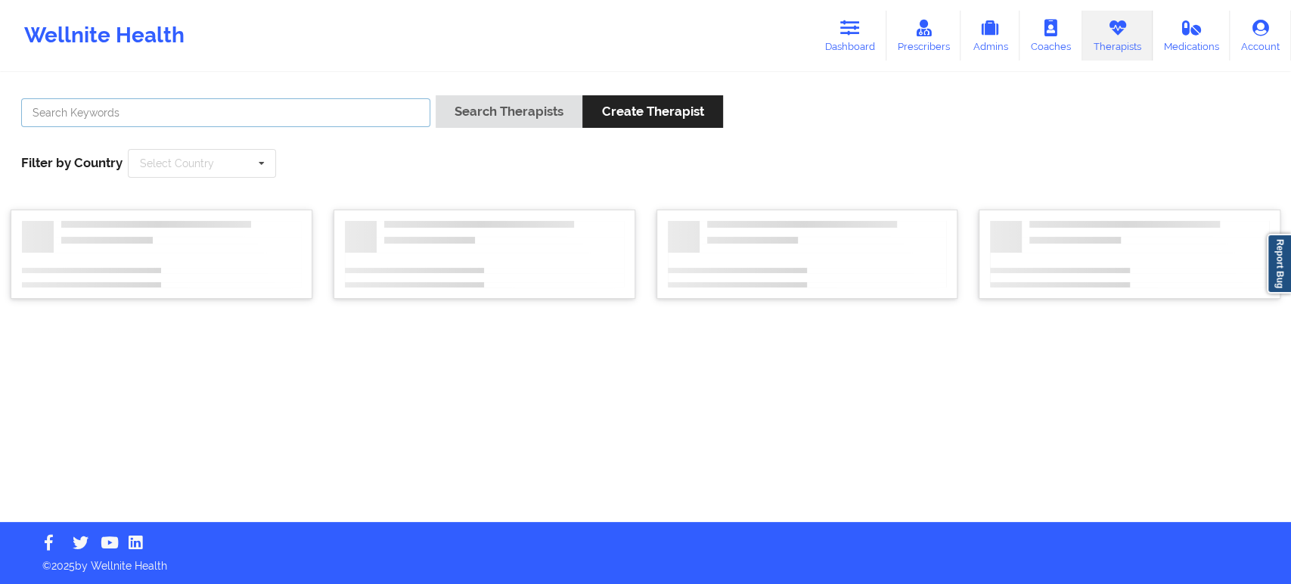
click at [350, 110] on input "text" at bounding box center [225, 112] width 409 height 29
paste input "[PERSON_NAME]"
type input "[PERSON_NAME]"
click at [529, 101] on button "Search Therapists" at bounding box center [509, 111] width 147 height 33
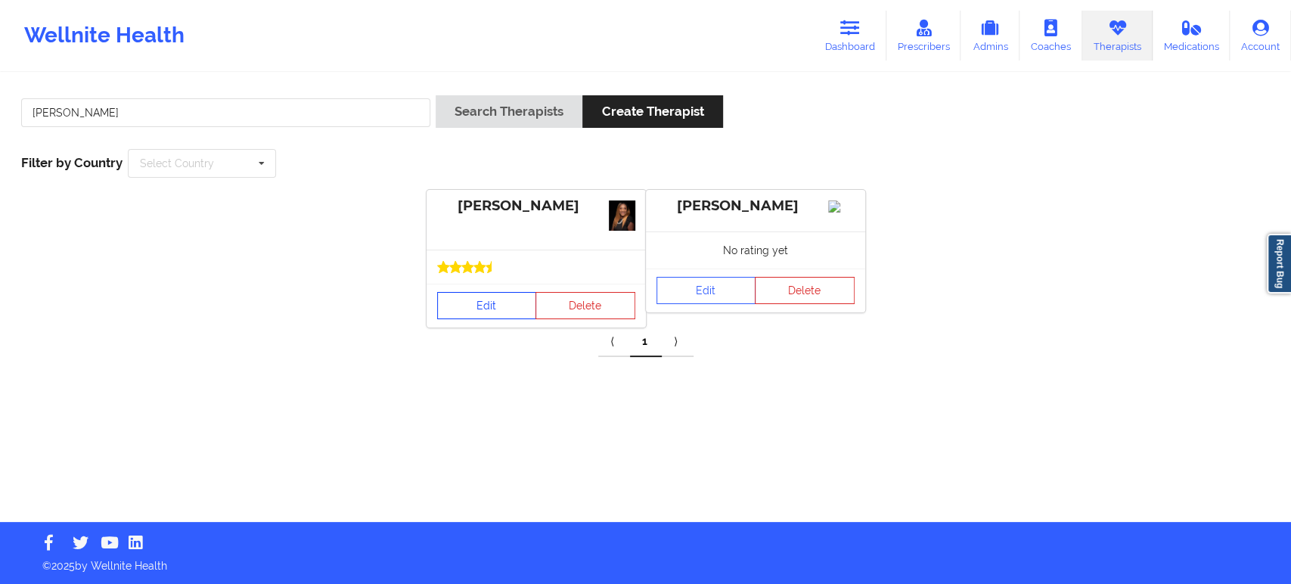
click at [494, 312] on link "Edit" at bounding box center [487, 305] width 100 height 27
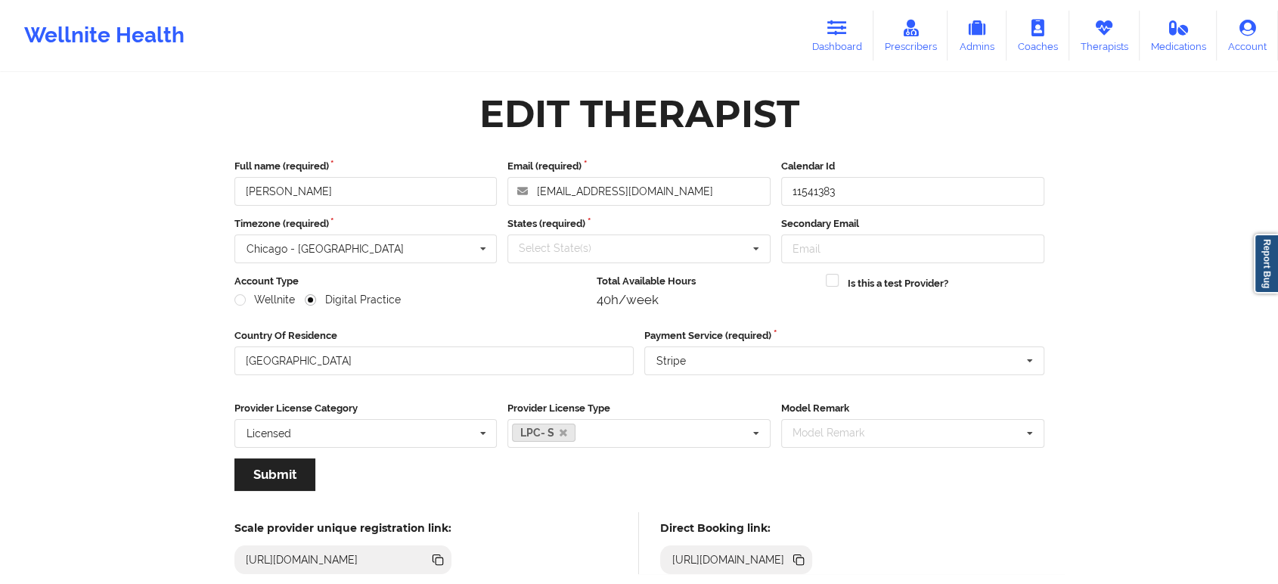
click at [804, 558] on icon at bounding box center [800, 561] width 8 height 8
click at [1096, 31] on icon at bounding box center [1104, 28] width 20 height 17
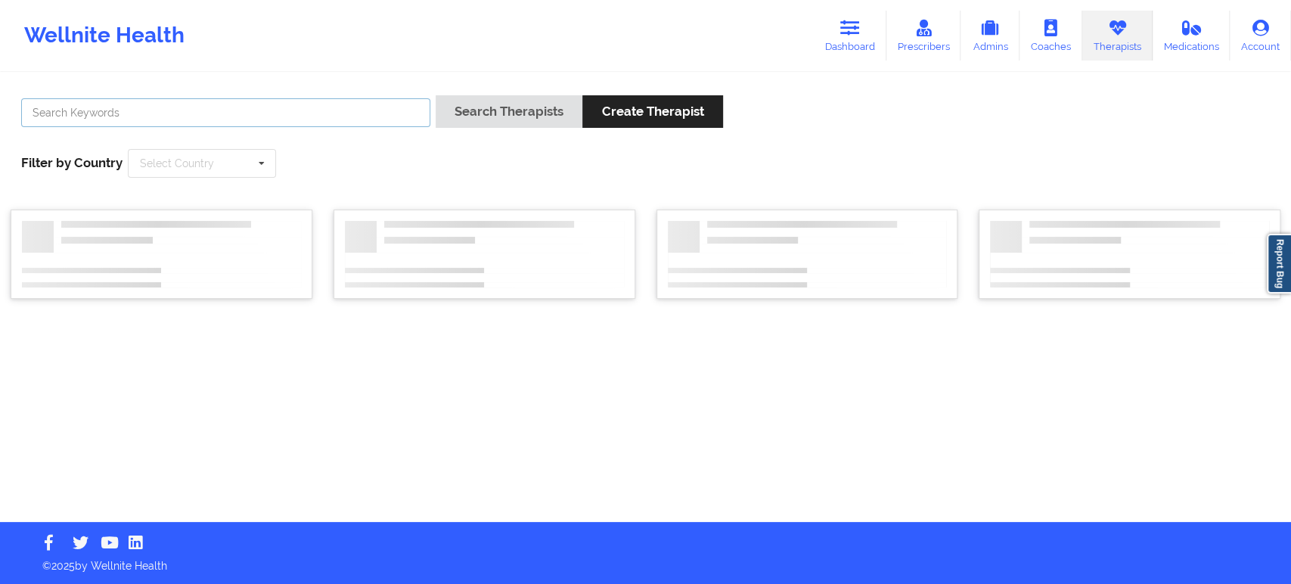
click at [309, 119] on input "text" at bounding box center [225, 112] width 409 height 29
paste input "[PERSON_NAME]"
type input "[PERSON_NAME]"
click at [484, 105] on button "Search Therapists" at bounding box center [509, 111] width 147 height 33
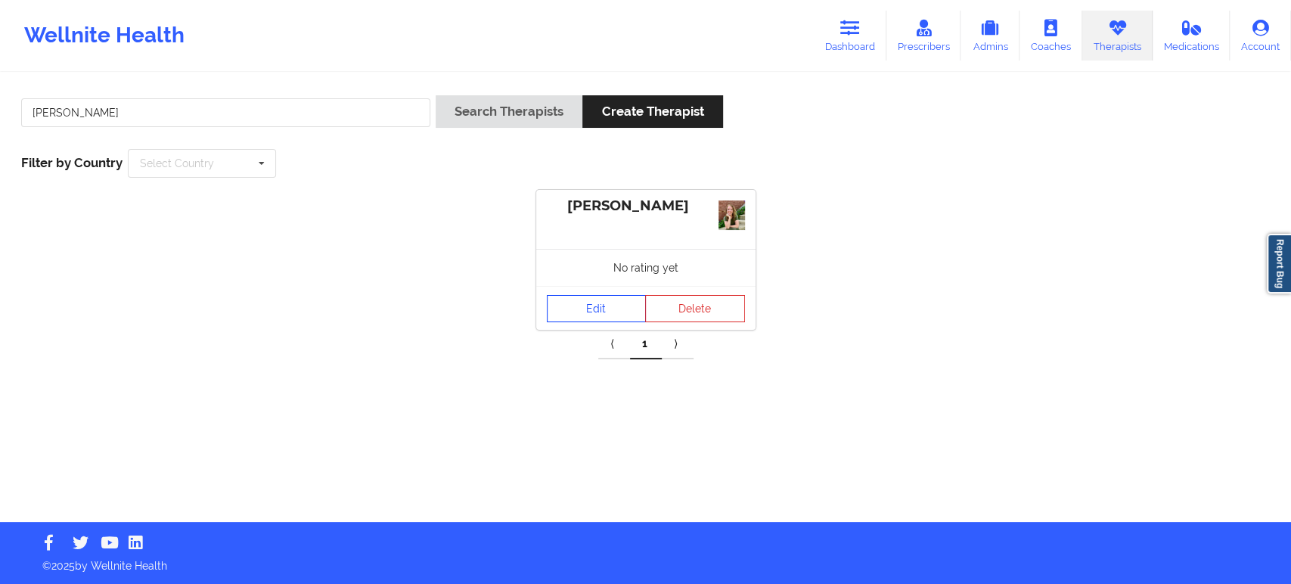
click at [593, 309] on link "Edit" at bounding box center [597, 308] width 100 height 27
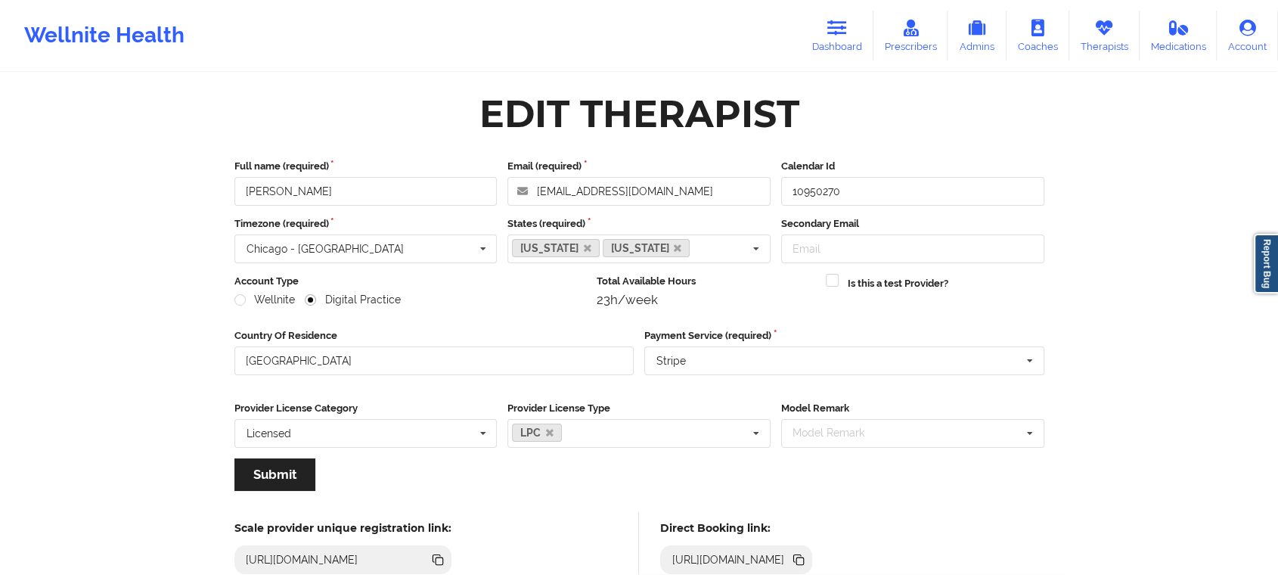
click at [804, 559] on icon at bounding box center [800, 561] width 8 height 8
click at [1097, 29] on icon at bounding box center [1104, 28] width 20 height 17
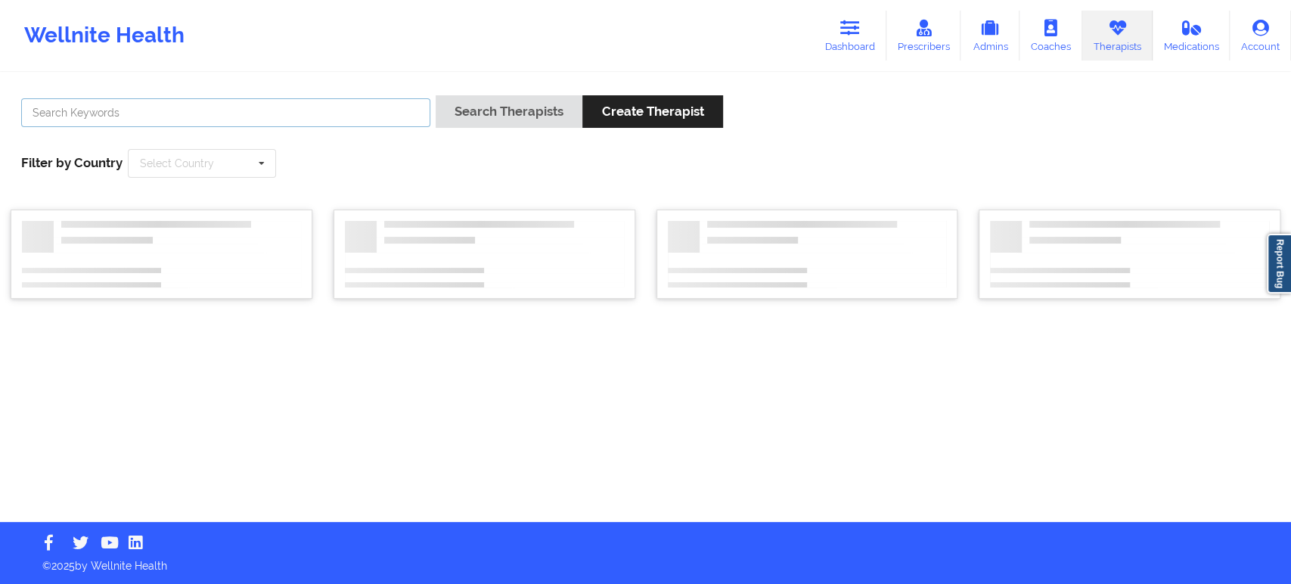
click at [377, 118] on input "text" at bounding box center [225, 112] width 409 height 29
paste input "[PERSON_NAME]"
type input "[PERSON_NAME]"
click at [498, 107] on button "Search Therapists" at bounding box center [509, 111] width 147 height 33
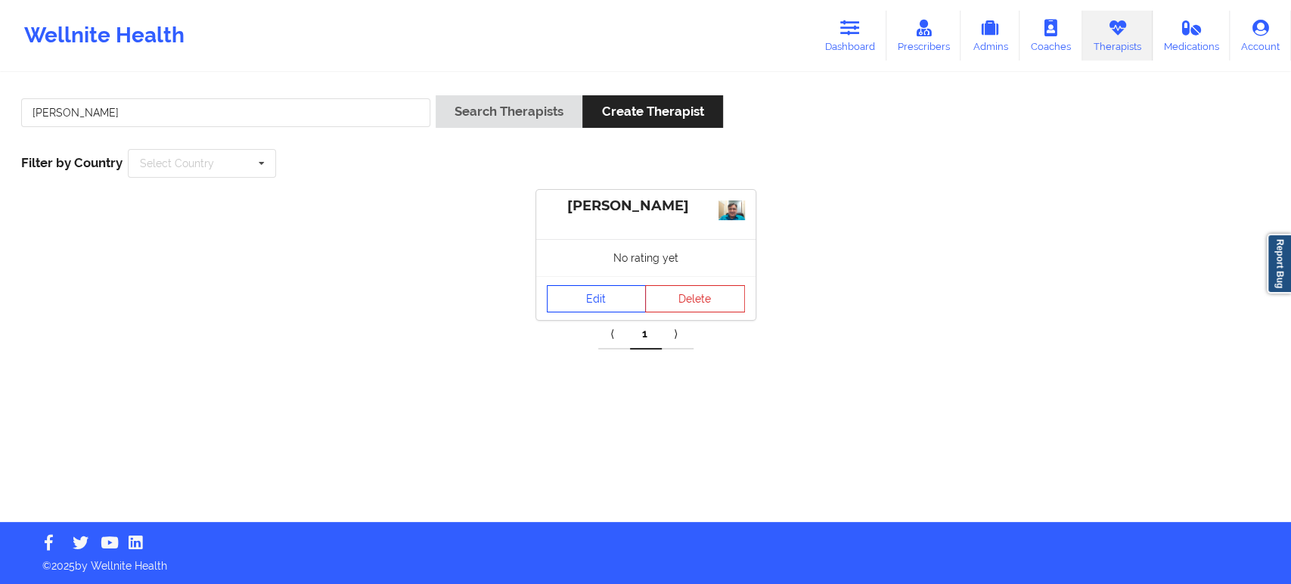
click at [587, 299] on link "Edit" at bounding box center [597, 298] width 100 height 27
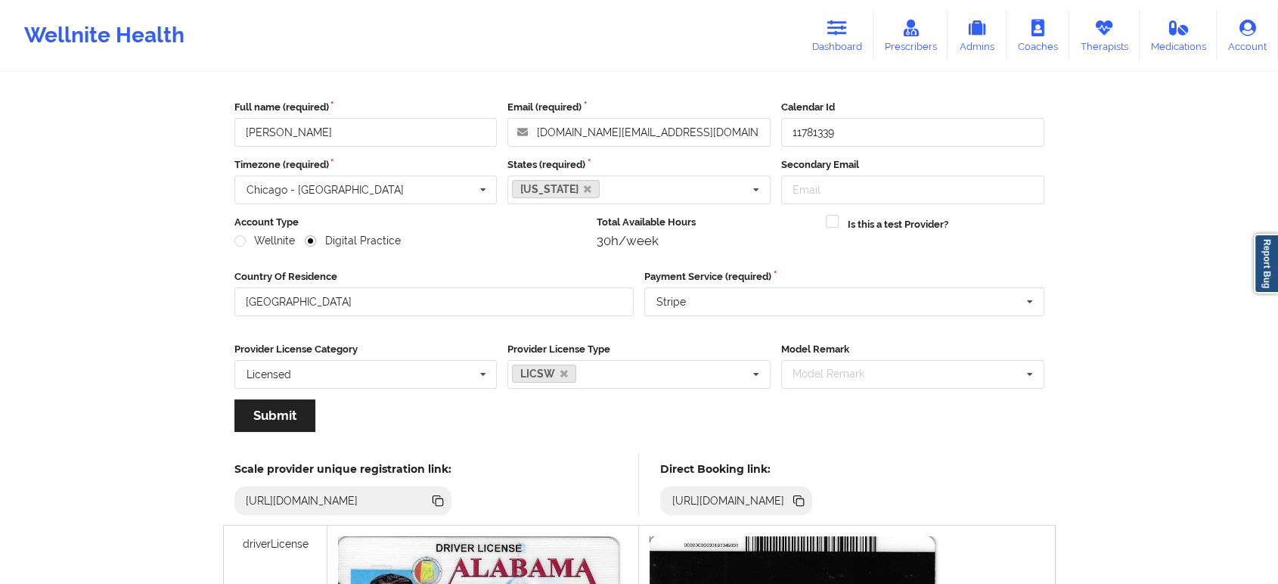
scroll to position [84, 0]
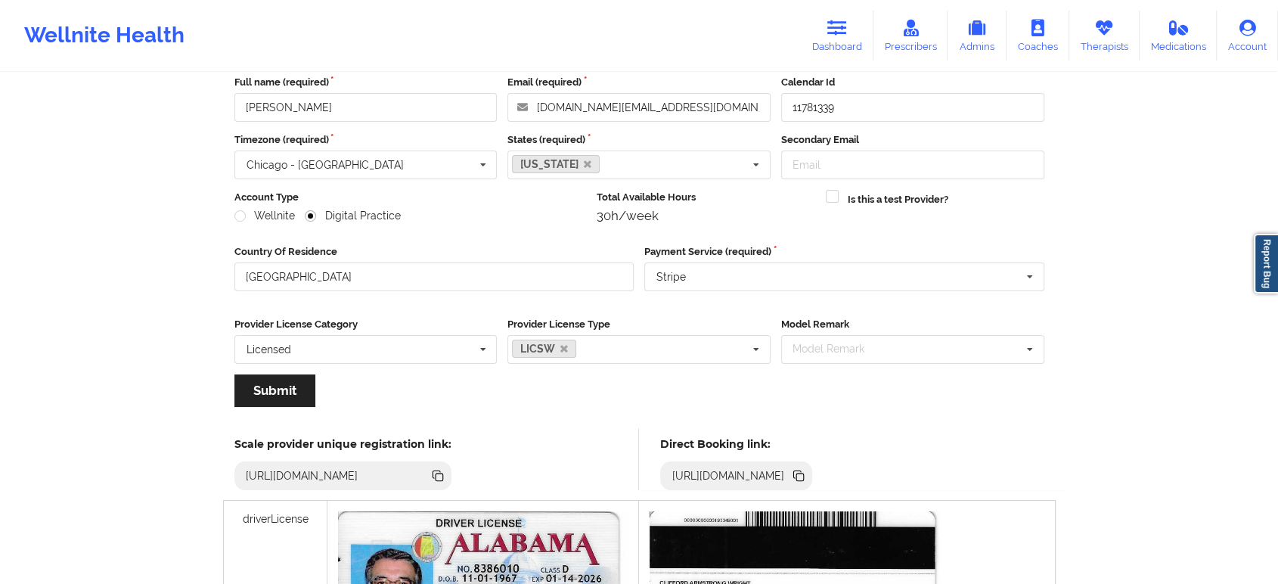
click at [801, 472] on icon at bounding box center [797, 474] width 8 height 8
click at [1111, 39] on link "Therapists" at bounding box center [1104, 36] width 70 height 50
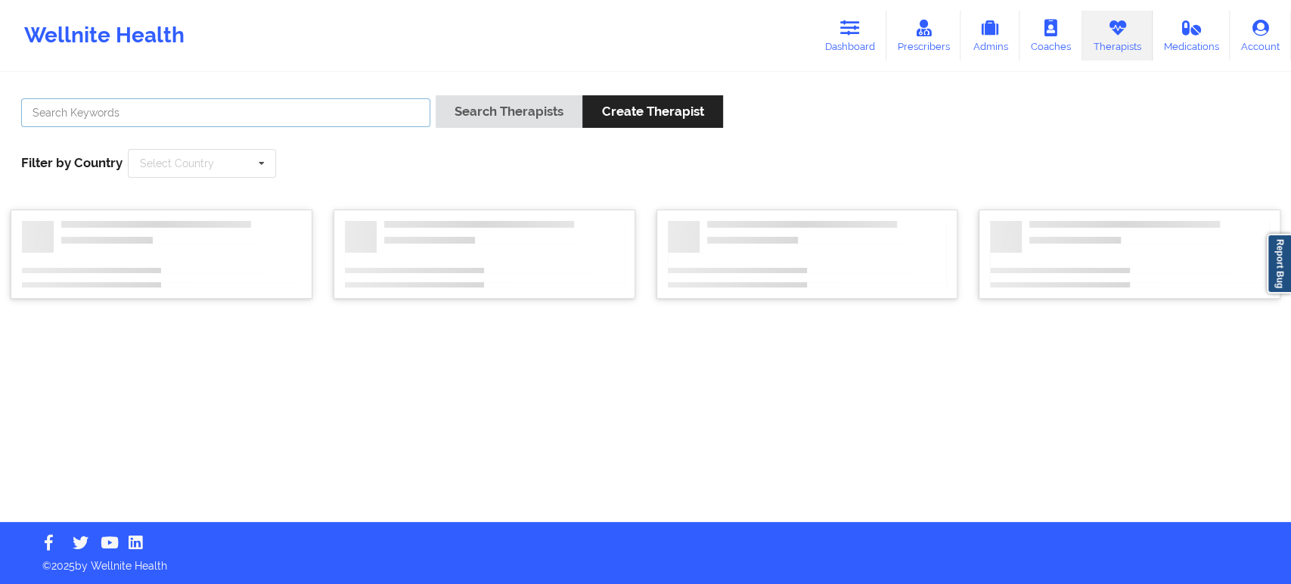
click at [293, 99] on input "text" at bounding box center [225, 112] width 409 height 29
paste input "[PERSON_NAME]"
type input "[PERSON_NAME]"
click at [496, 119] on button "Search Therapists" at bounding box center [509, 111] width 147 height 33
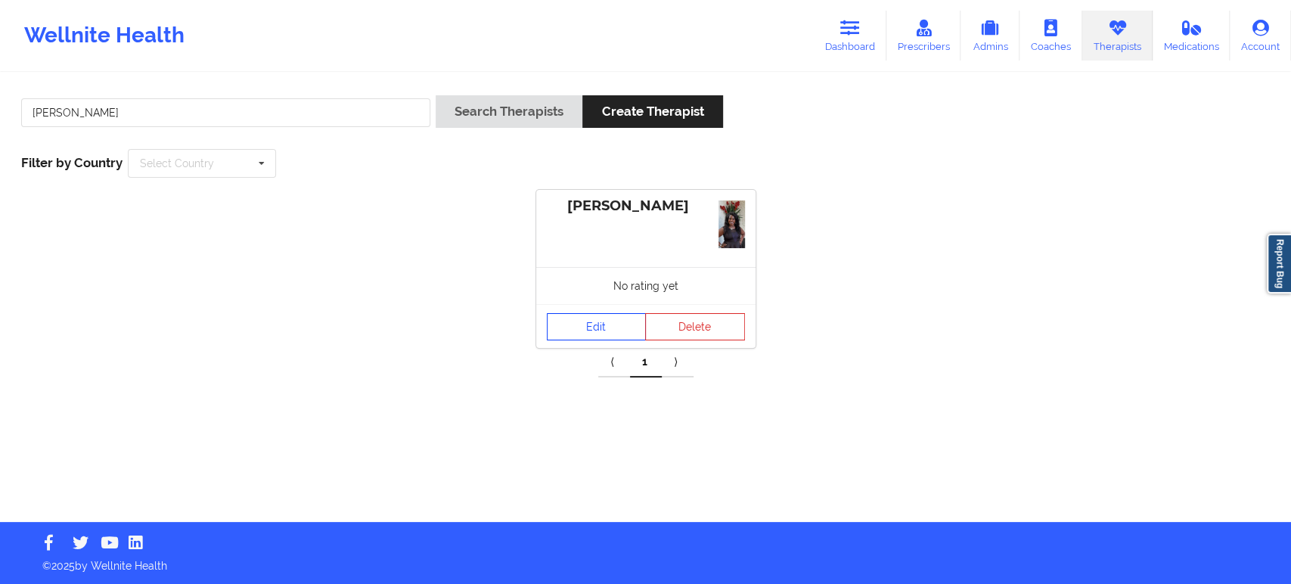
click at [589, 322] on link "Edit" at bounding box center [597, 326] width 100 height 27
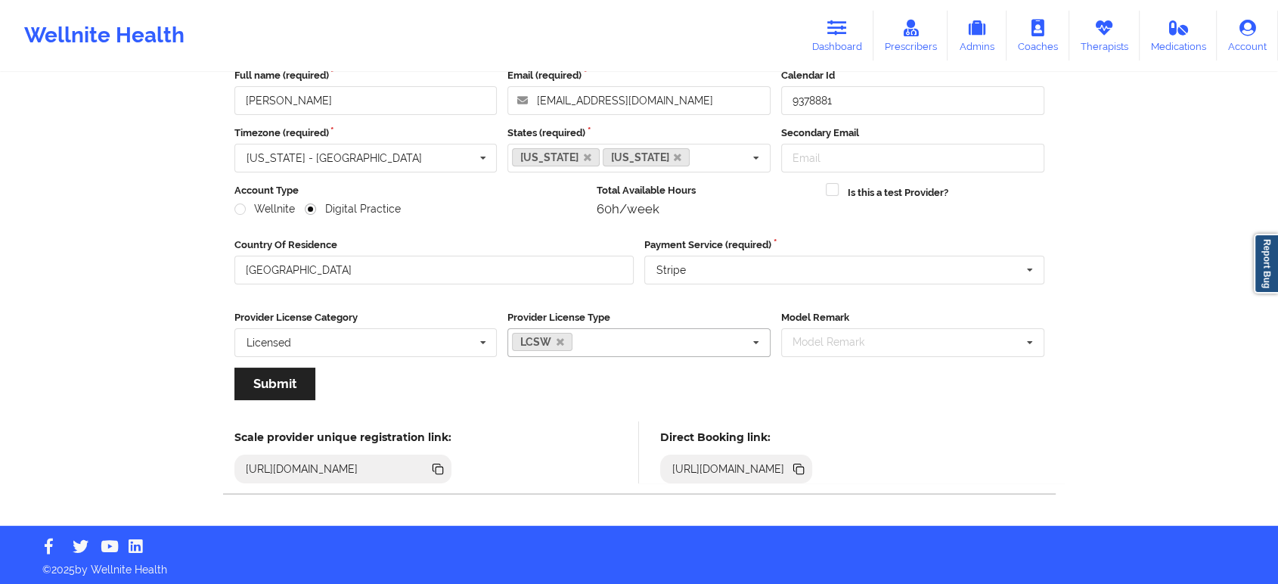
scroll to position [93, 0]
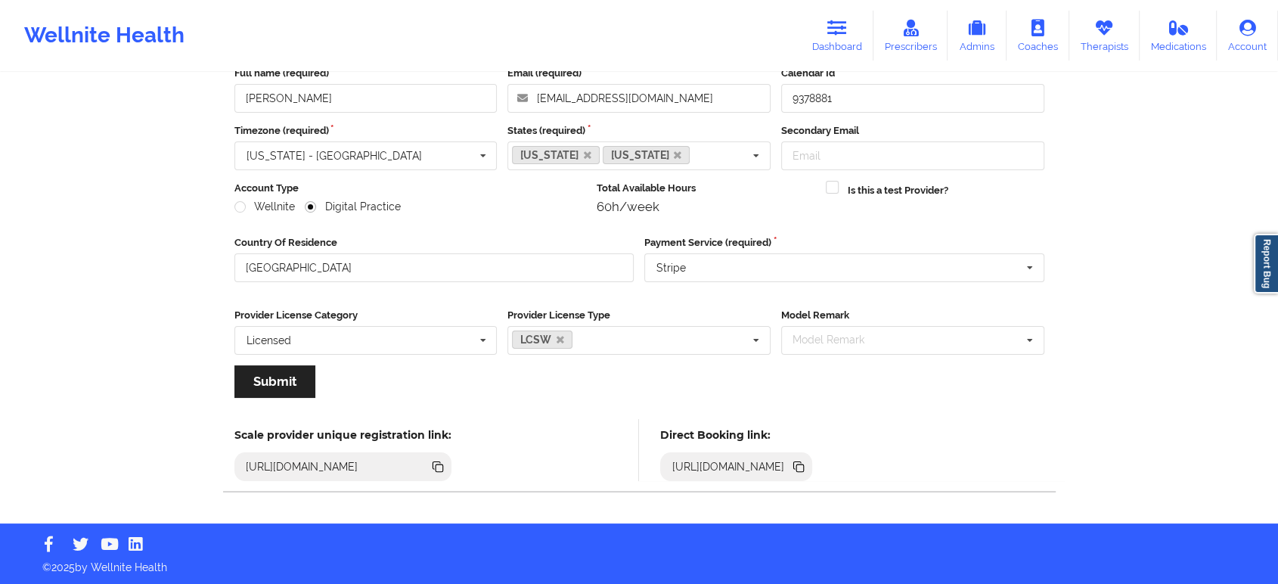
click at [804, 464] on icon at bounding box center [800, 468] width 8 height 8
click at [1103, 41] on link "Therapists" at bounding box center [1104, 36] width 70 height 50
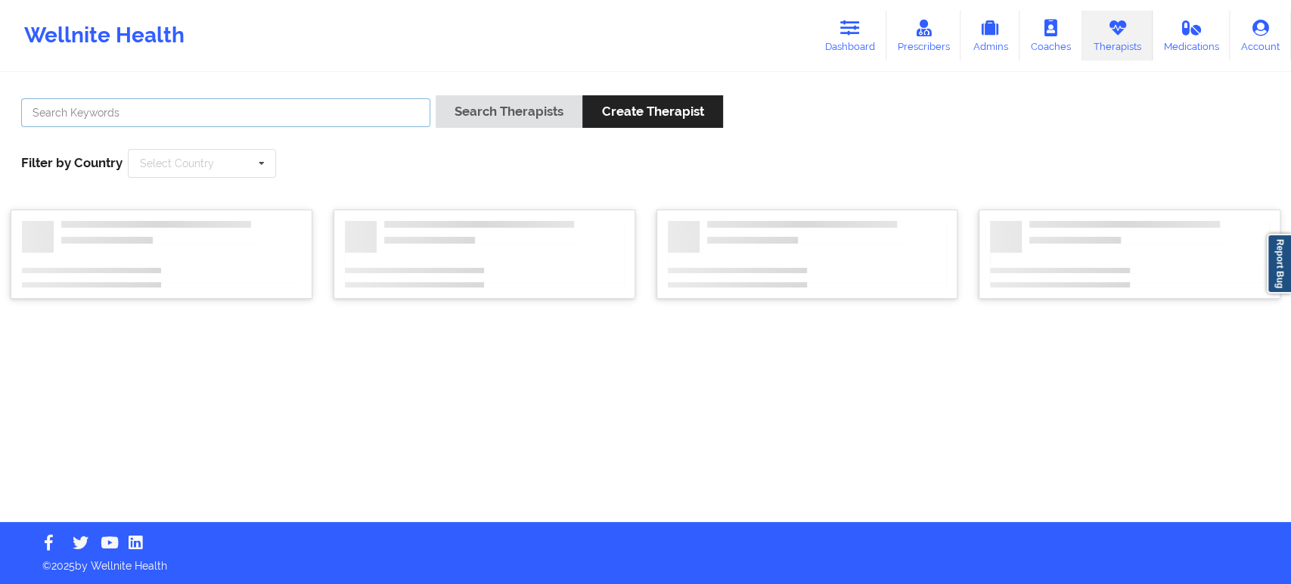
click at [217, 107] on input "text" at bounding box center [225, 112] width 409 height 29
paste input "[PERSON_NAME]"
click at [482, 104] on button "Search Therapists" at bounding box center [509, 111] width 147 height 33
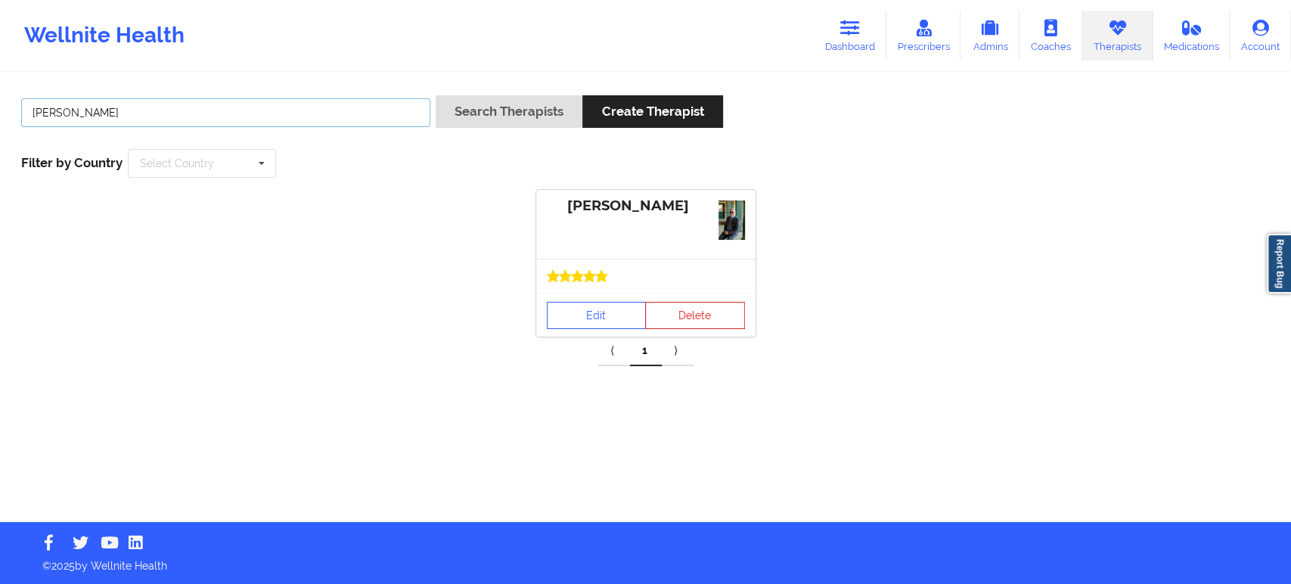
click at [201, 114] on input "[PERSON_NAME]" at bounding box center [225, 112] width 409 height 29
paste input "Zanthresa Hampto"
click at [479, 110] on button "Search Therapists" at bounding box center [509, 111] width 147 height 33
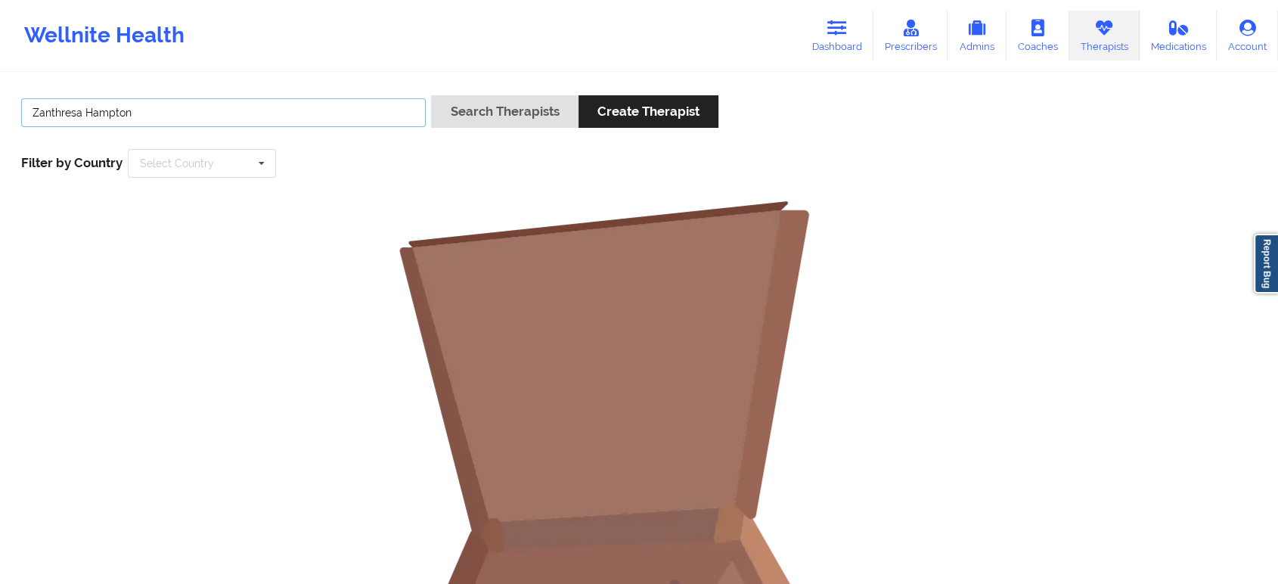
click at [219, 118] on input "Zanthresa Hampton" at bounding box center [223, 112] width 405 height 29
type input "Zanthresa"
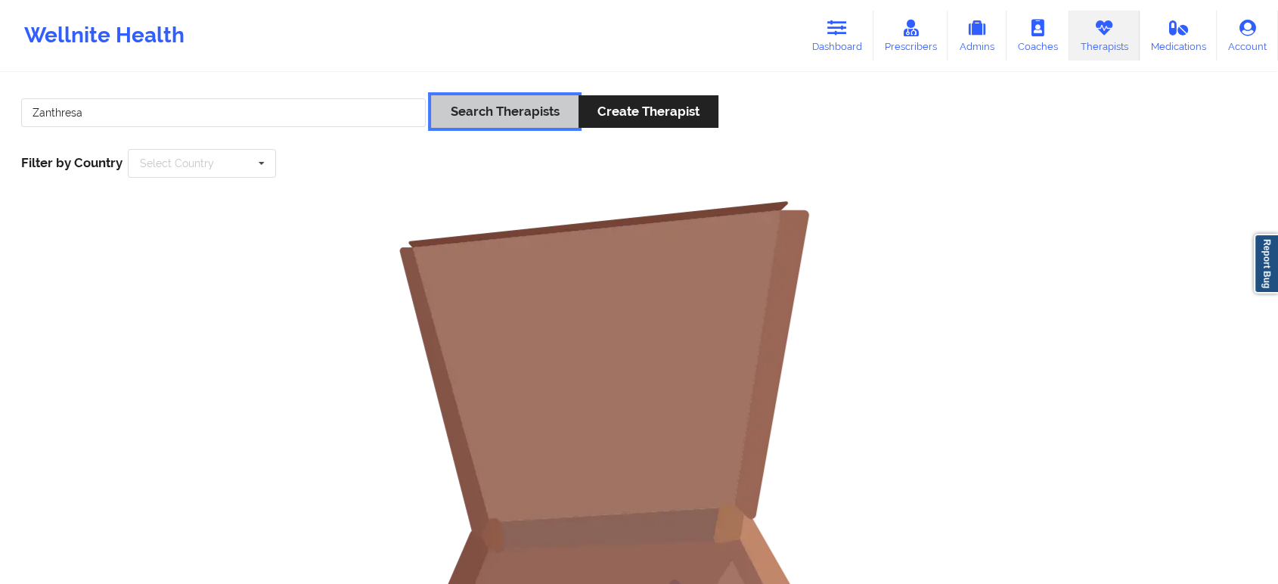
click at [485, 113] on button "Search Therapists" at bounding box center [504, 111] width 147 height 33
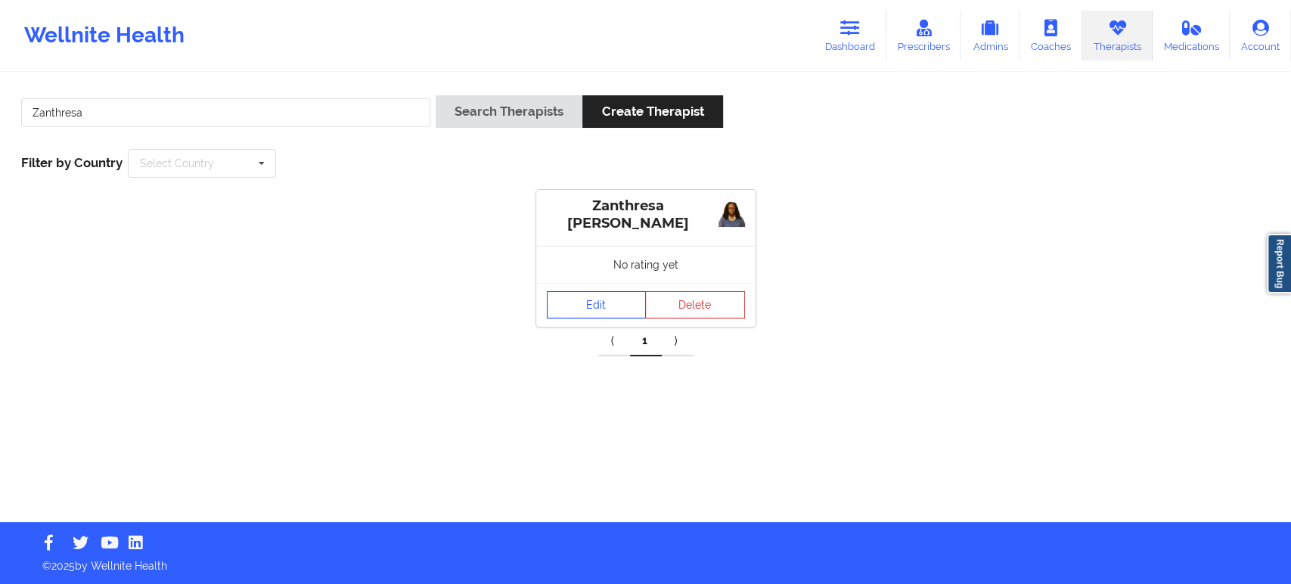
click at [597, 301] on link "Edit" at bounding box center [597, 304] width 100 height 27
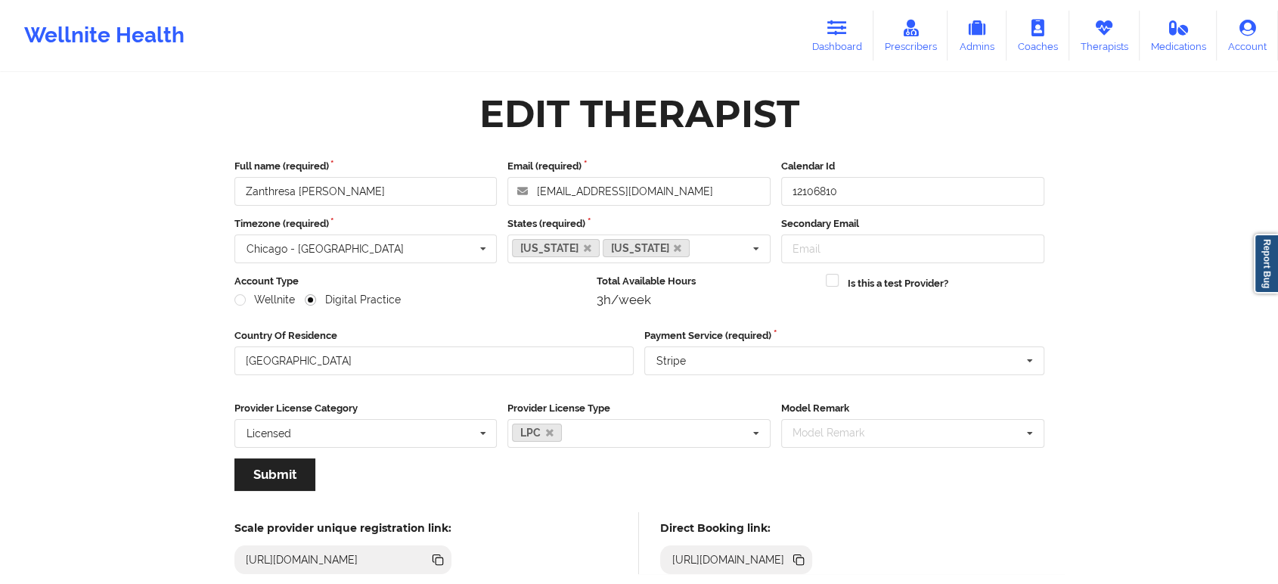
click at [804, 557] on icon at bounding box center [800, 561] width 8 height 8
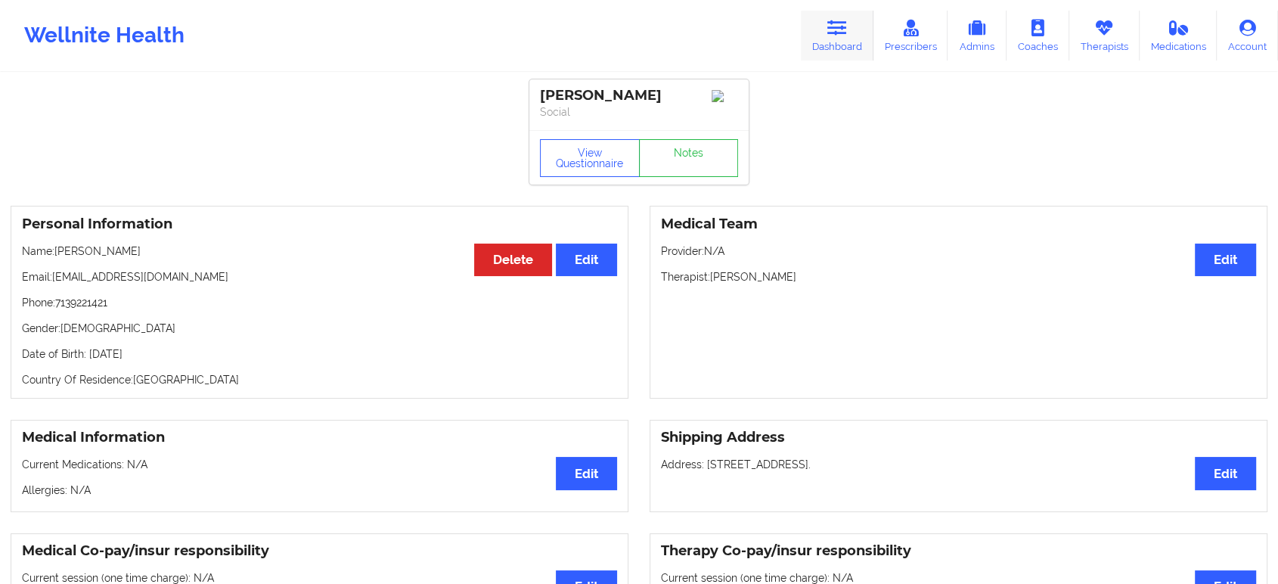
click at [847, 28] on icon at bounding box center [837, 28] width 20 height 17
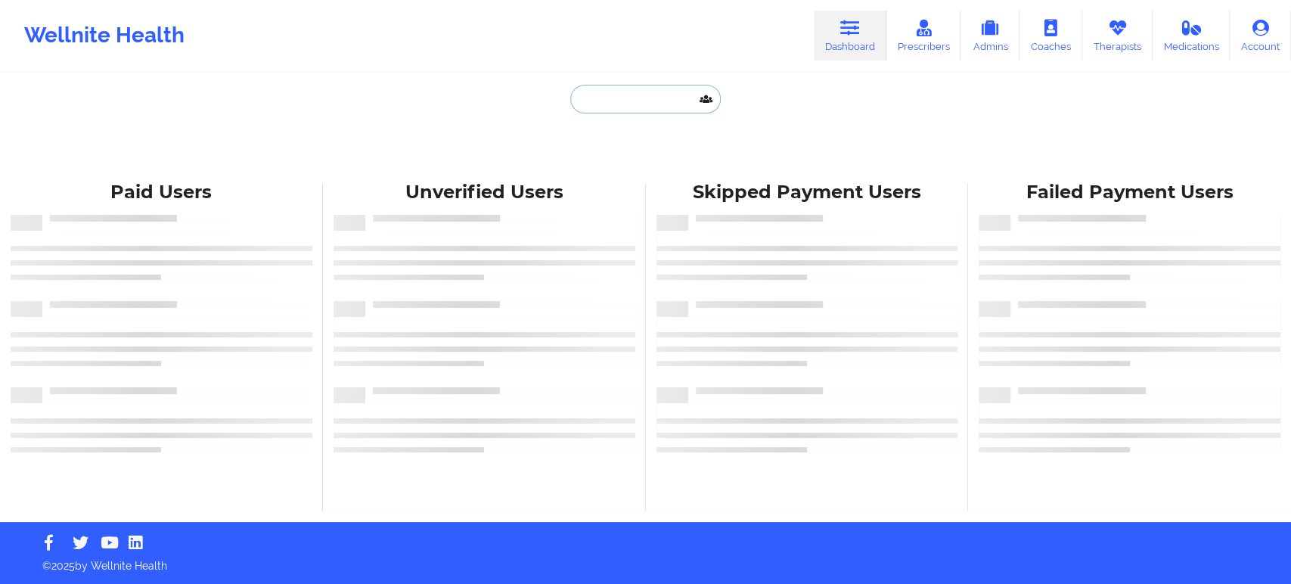
click at [637, 104] on input "text" at bounding box center [645, 99] width 150 height 29
paste input "johnathonbob1@gmail.com"
type input "johnathonbob1@gmail.com"
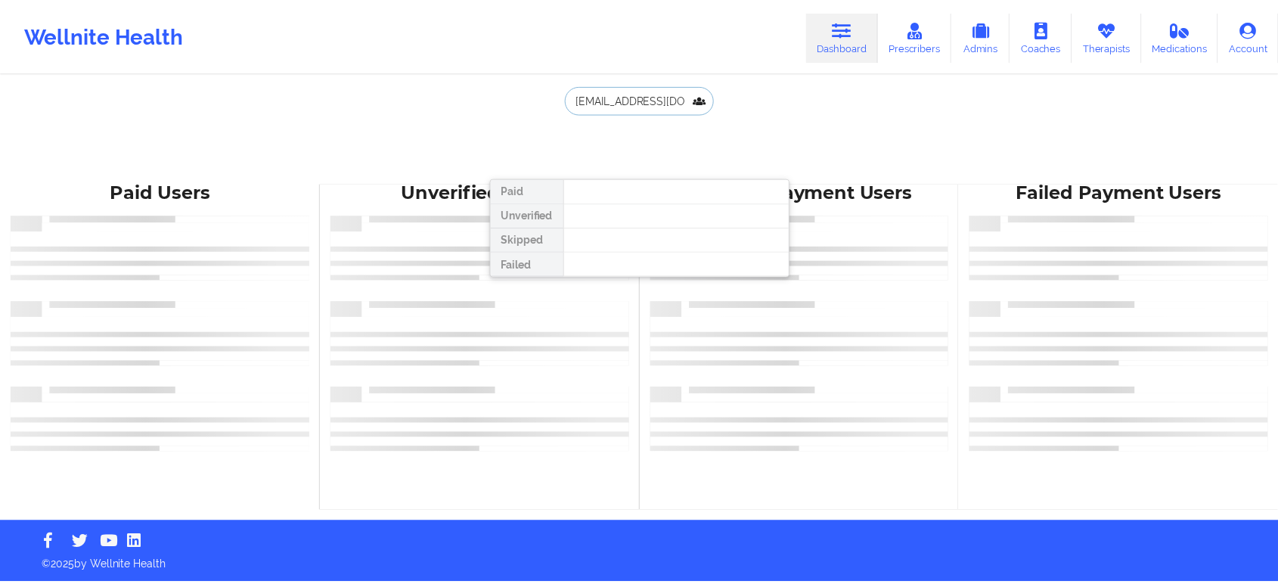
scroll to position [0, 14]
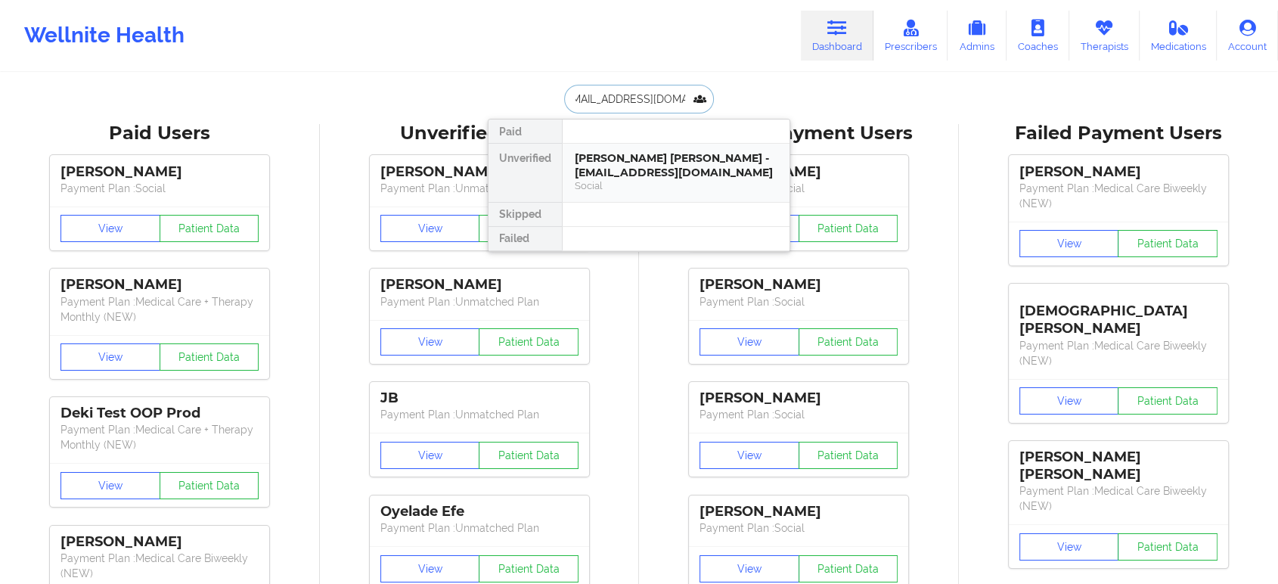
click at [659, 178] on div "Johnathon Bob - johnathonbob1@gmail.com" at bounding box center [676, 165] width 203 height 28
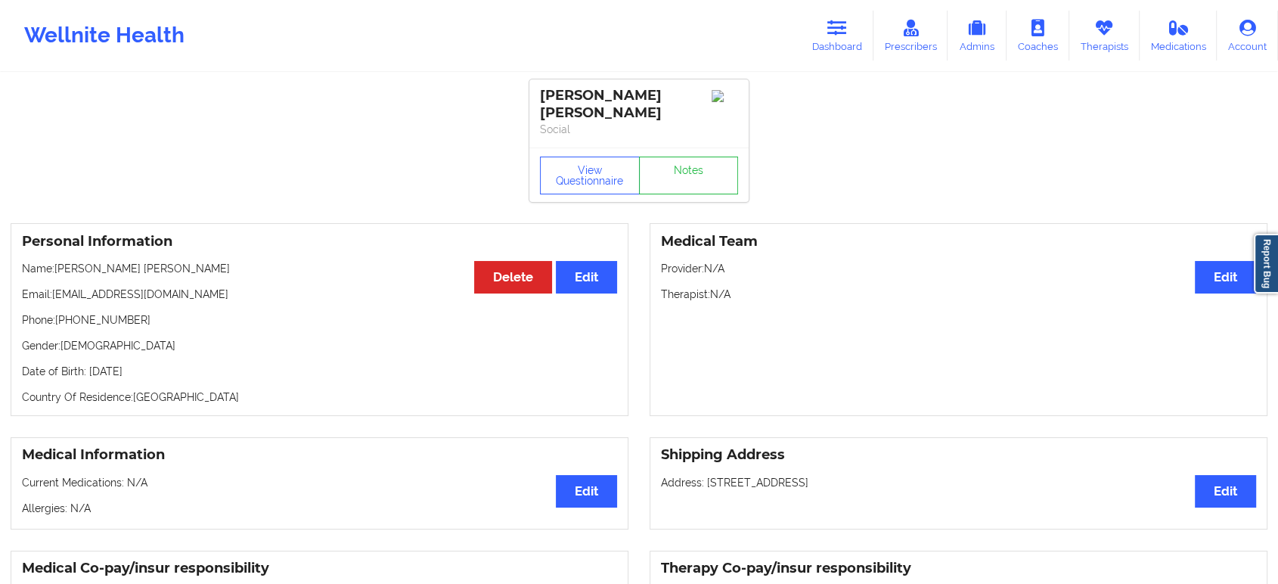
click at [113, 312] on p "Phone: +18328069700" at bounding box center [319, 319] width 595 height 15
copy p "18328069700"
drag, startPoint x: 191, startPoint y: 283, endPoint x: 54, endPoint y: 287, distance: 136.2
click at [54, 287] on p "Email: johnathonbob1@gmail.com" at bounding box center [319, 294] width 595 height 15
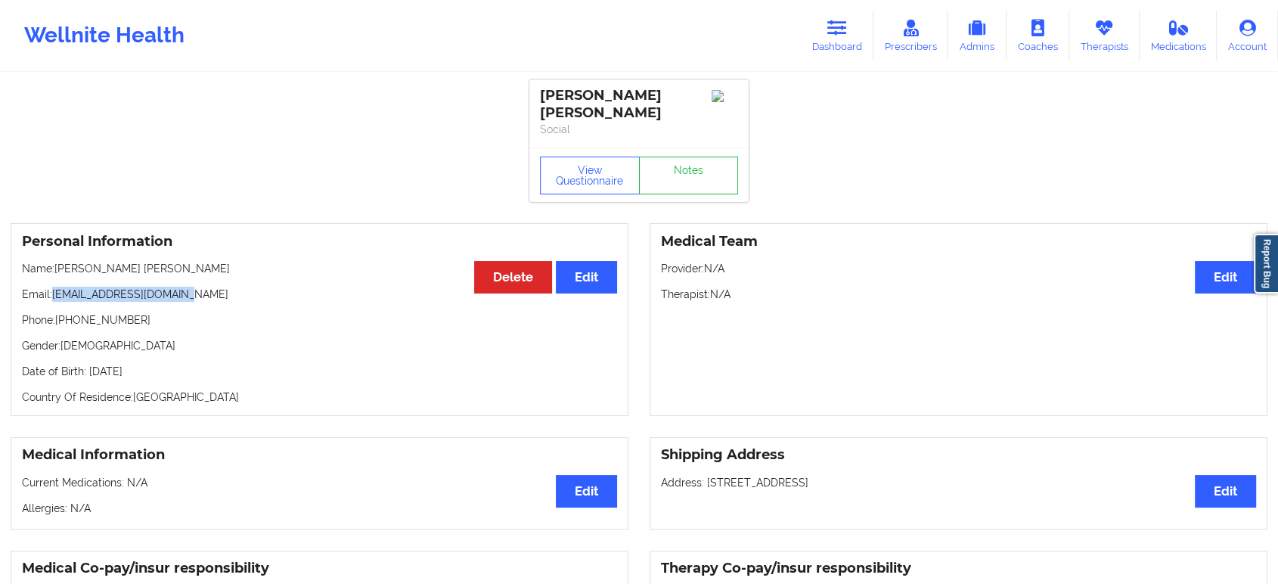
copy p "johnathonbob1@gmail.com"
